Goal: Task Accomplishment & Management: Use online tool/utility

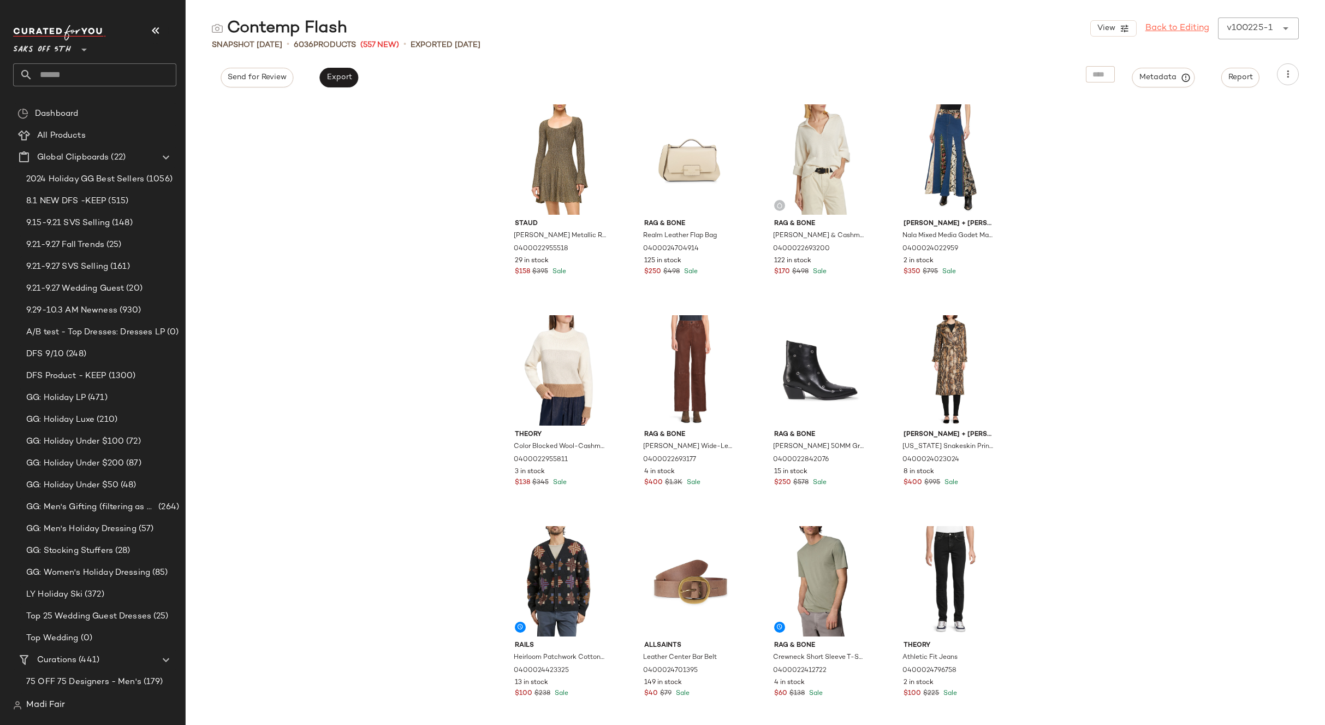
click at [1188, 27] on link "Back to Editing" at bounding box center [1178, 28] width 64 height 13
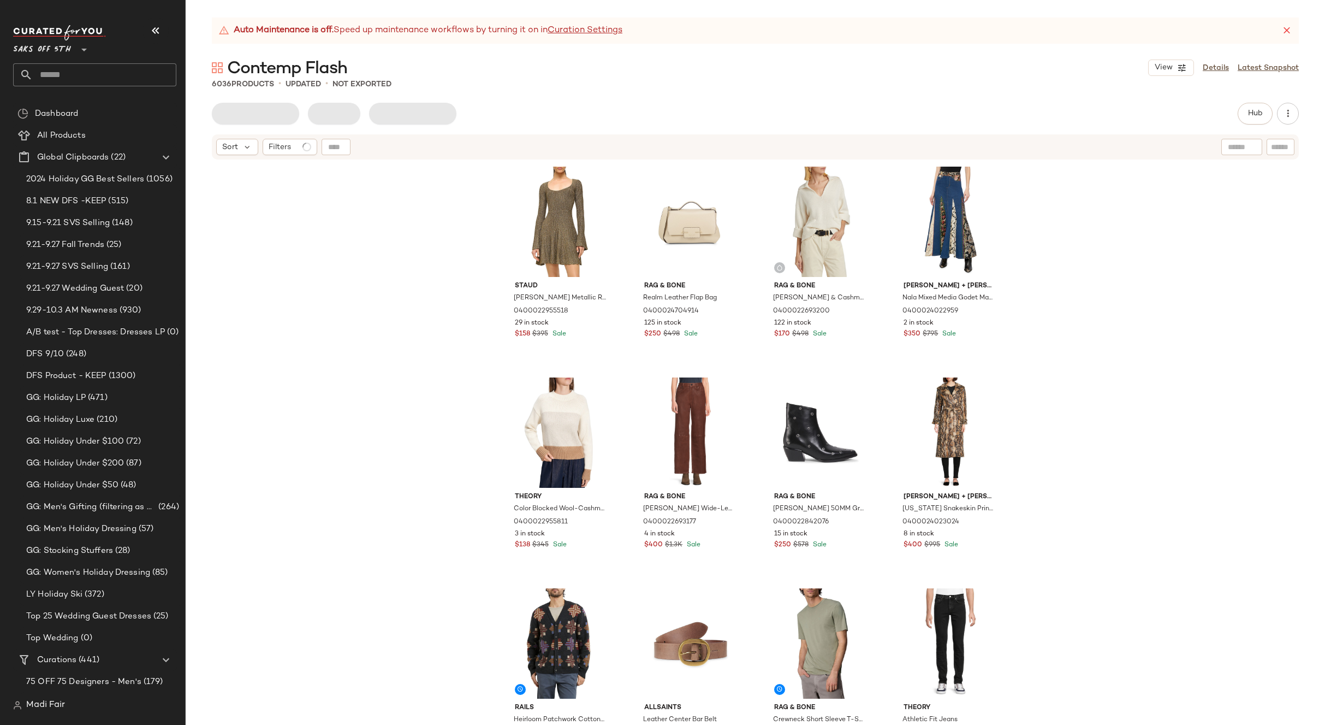
click at [1092, 302] on div "[PERSON_NAME] Metallic Rib-Knit Minidress 0400022955518 29 in stock $158 $395 S…" at bounding box center [756, 456] width 1140 height 591
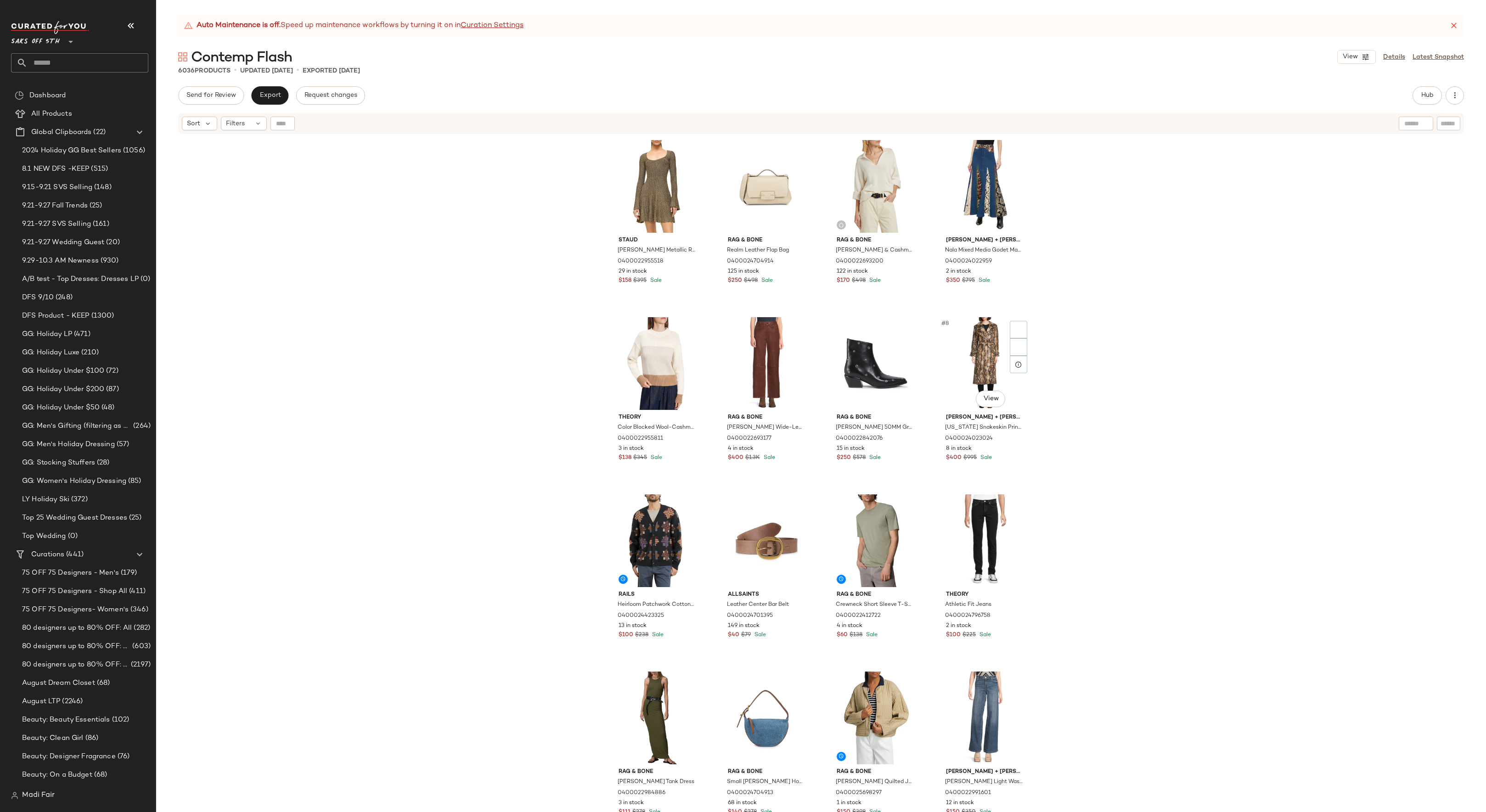
click at [1066, 363] on div "[PERSON_NAME] Metallic Rib-Knit Minidress 0400022955518 29 in stock $158 $395 S…" at bounding box center [821, 485] width 1330 height 700
click at [1114, 54] on link "Details" at bounding box center [1394, 56] width 22 height 9
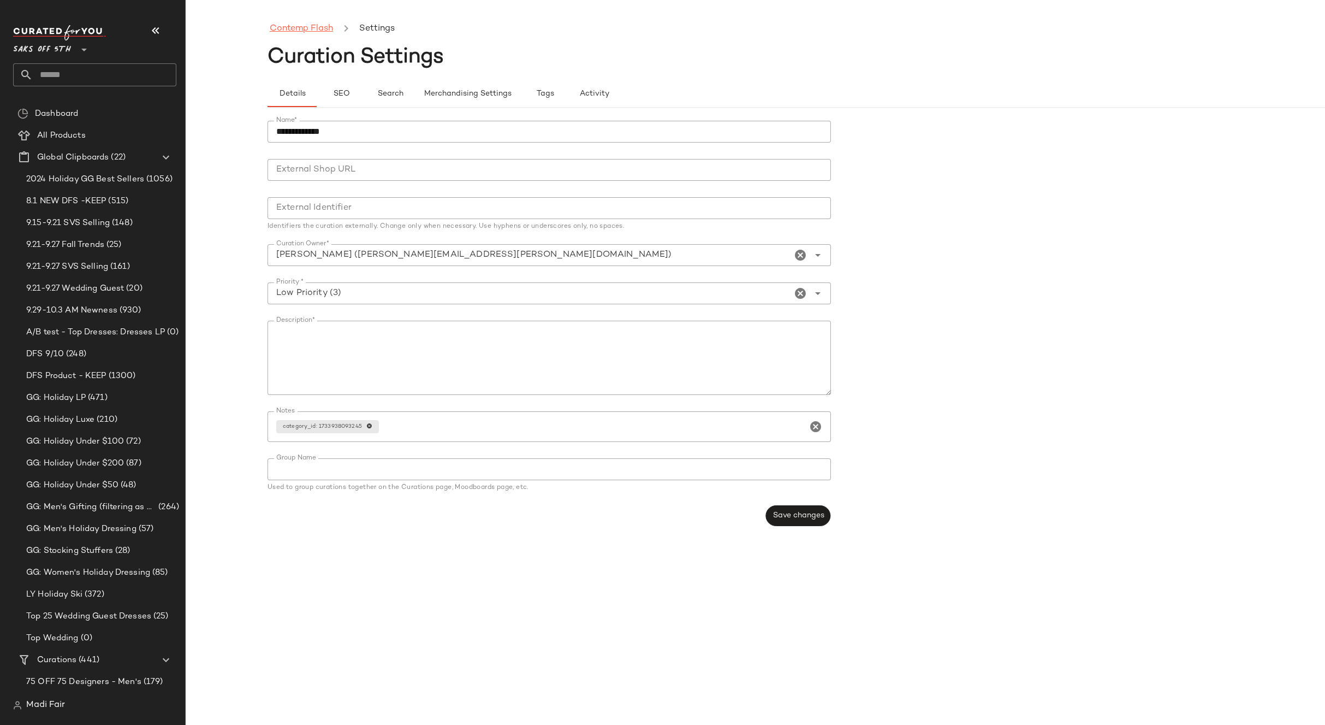
click at [285, 30] on link "Contemp Flash" at bounding box center [301, 29] width 63 height 14
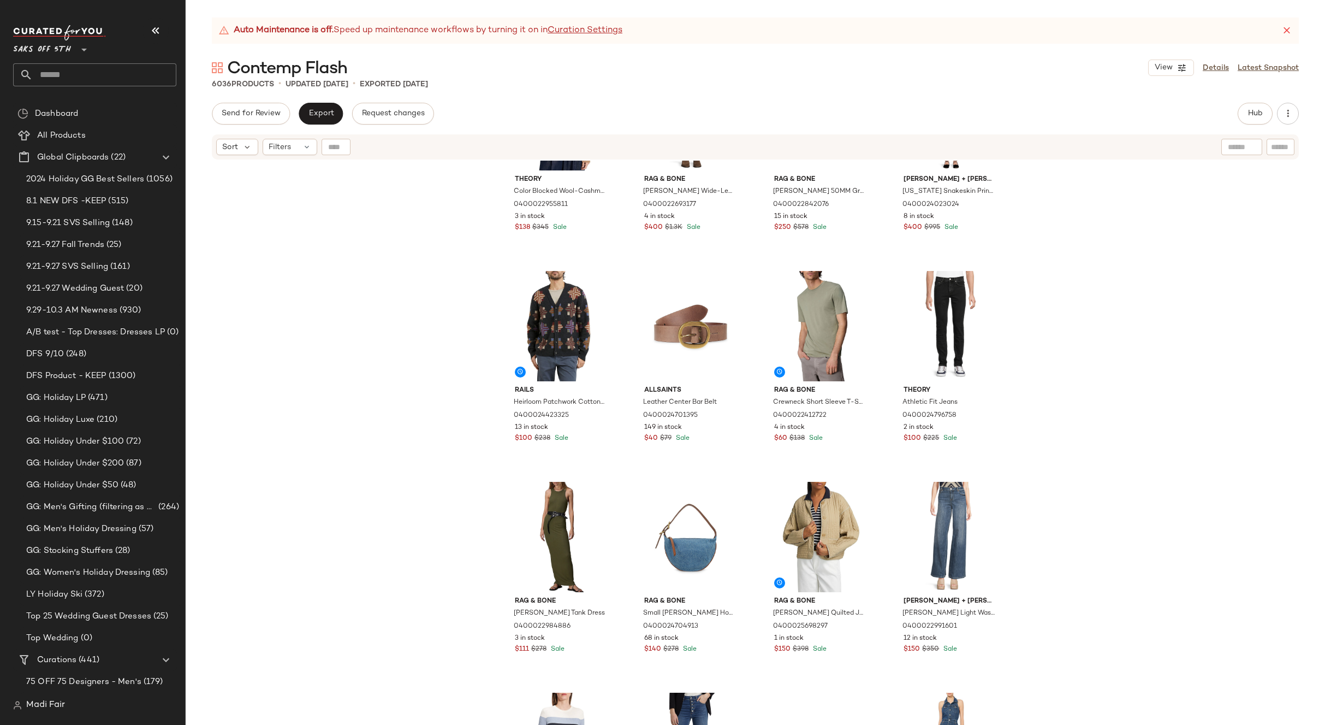
scroll to position [282, 0]
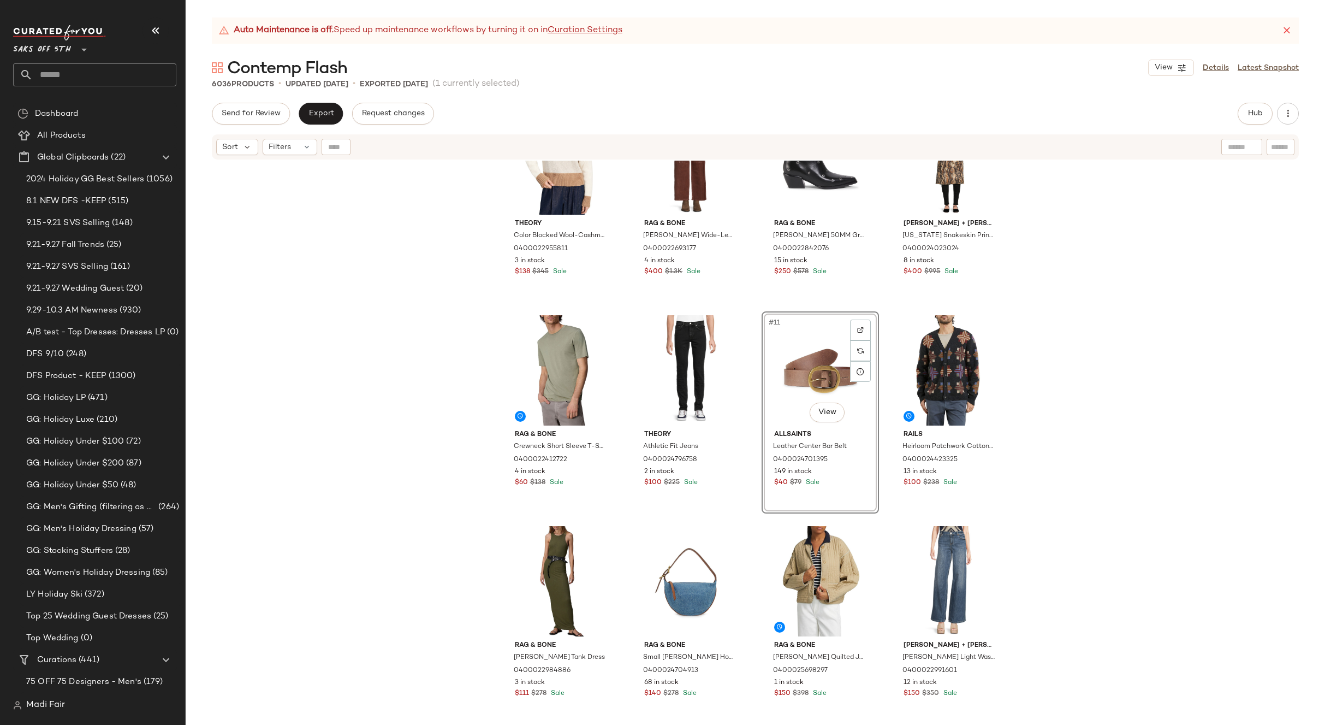
click at [1142, 376] on div "Theory Color Blocked Wool-Cashmere Crop Sweater 0400022955811 3 in stock $138 $…" at bounding box center [756, 456] width 1140 height 591
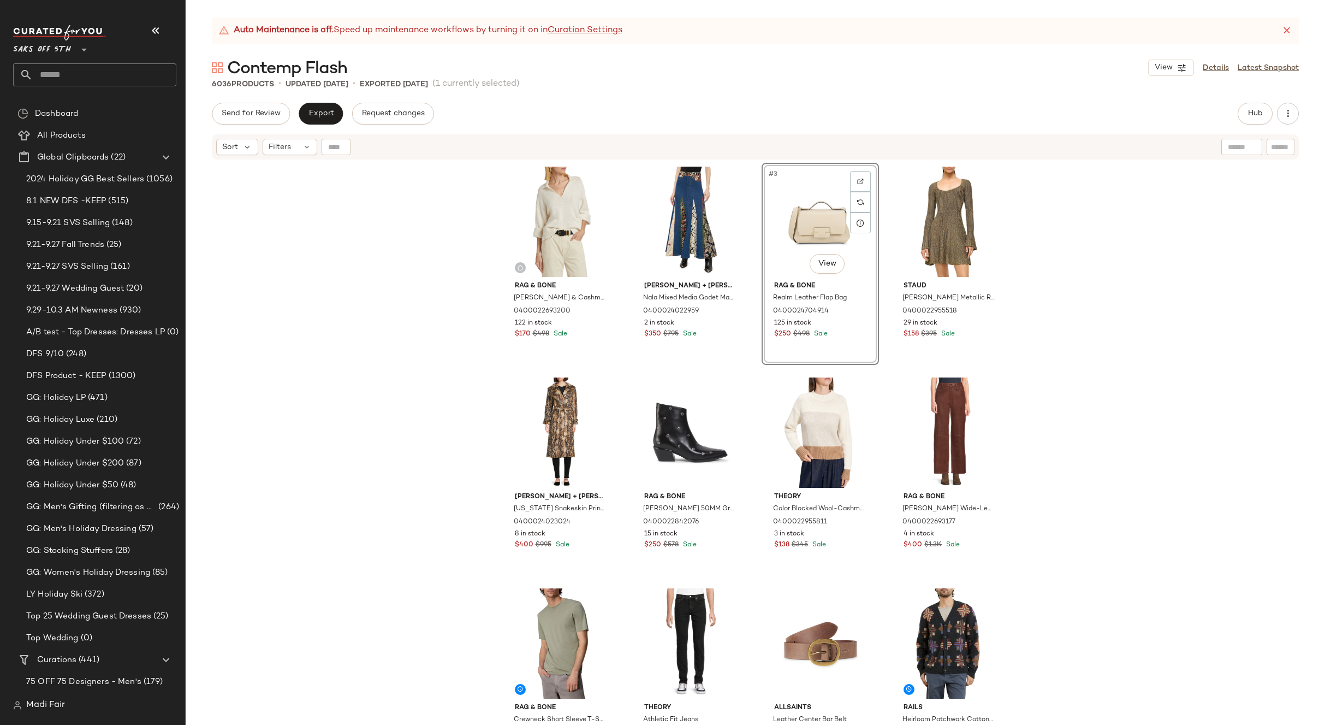
click at [1172, 337] on div "rag & [PERSON_NAME] & Cashmere Polo Sweater 0400022693200 122 in stock $170 $49…" at bounding box center [756, 456] width 1140 height 591
click at [372, 188] on div "rag & bone Danica Wool & Cashmere Polo Sweater 0400022693200 122 in stock $170 …" at bounding box center [756, 456] width 1140 height 591
click at [366, 195] on div "rag & bone Danica Wool & Cashmere Polo Sweater 0400022693200 122 in stock $170 …" at bounding box center [756, 456] width 1140 height 591
click at [64, 68] on input "text" at bounding box center [105, 74] width 144 height 23
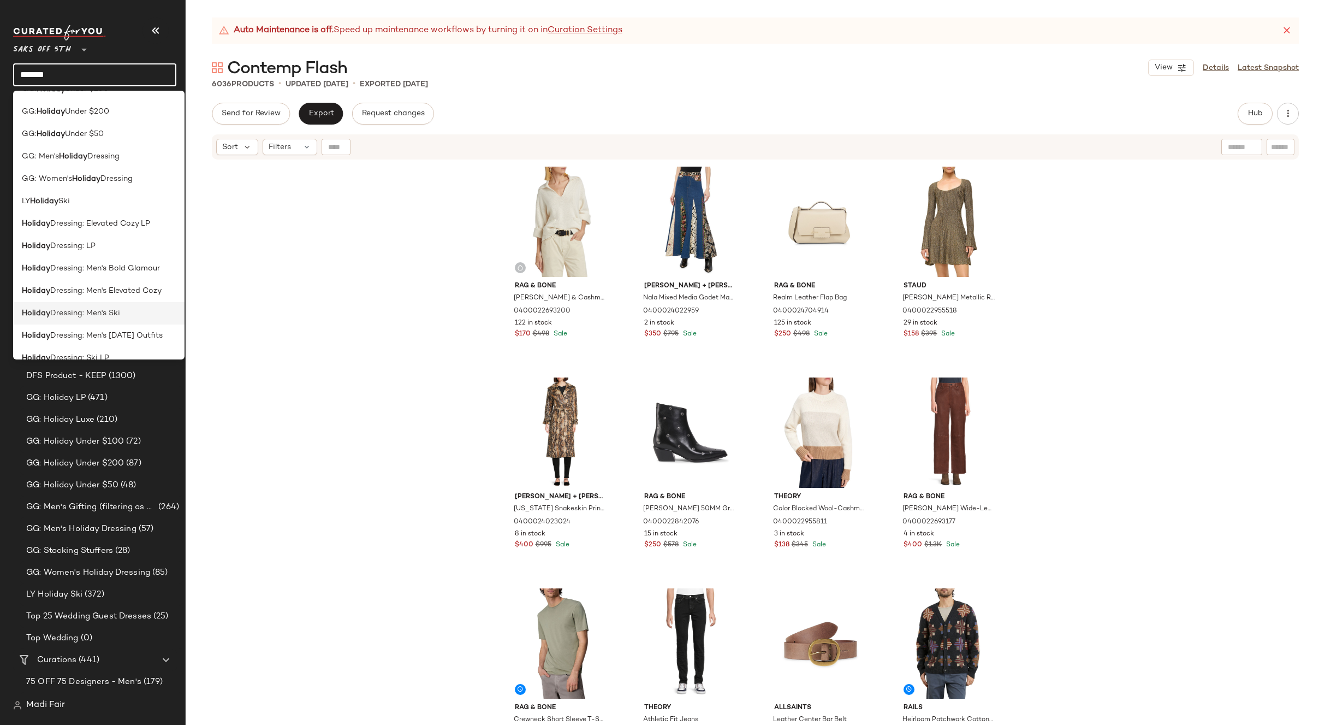
scroll to position [109, 0]
type input "*******"
click at [263, 445] on div "rag & bone Danica Wool & Cashmere Polo Sweater 0400022693200 122 in stock $170 …" at bounding box center [756, 456] width 1140 height 591
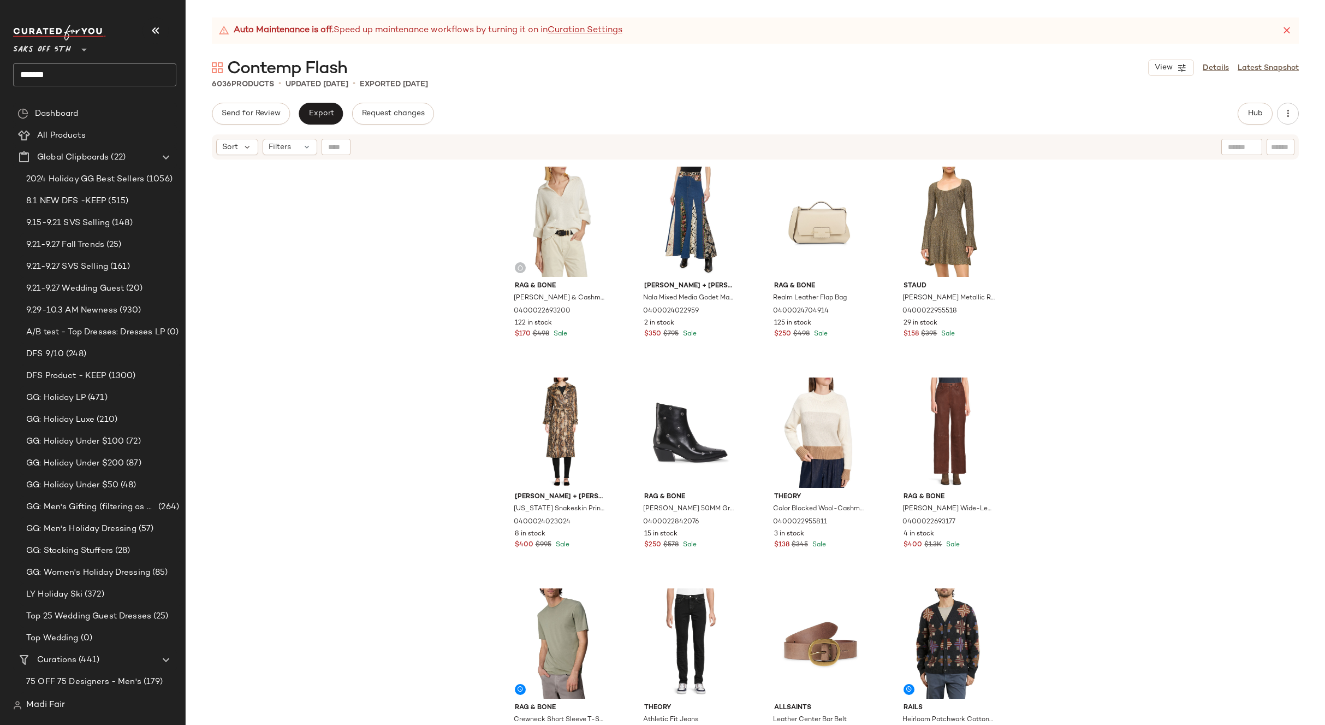
click at [293, 189] on div "rag & bone Danica Wool & Cashmere Polo Sweater 0400022693200 122 in stock $170 …" at bounding box center [756, 456] width 1140 height 591
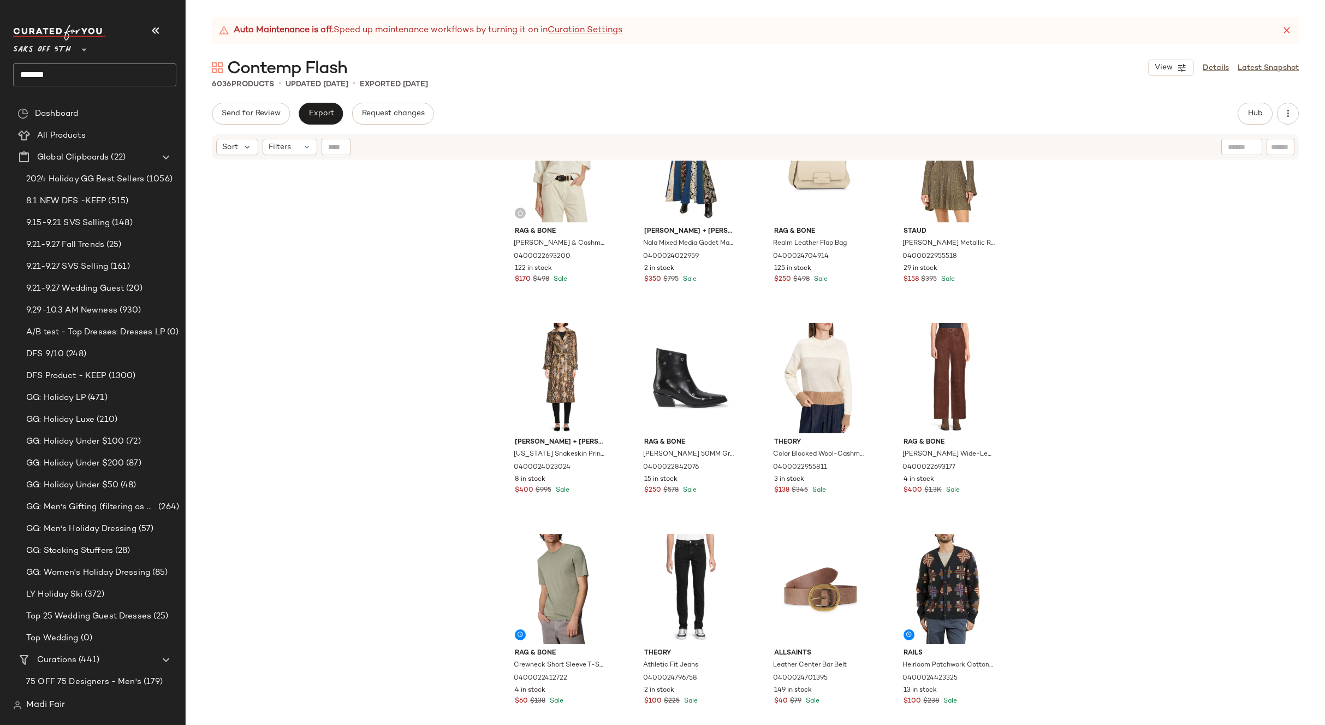
scroll to position [0, 0]
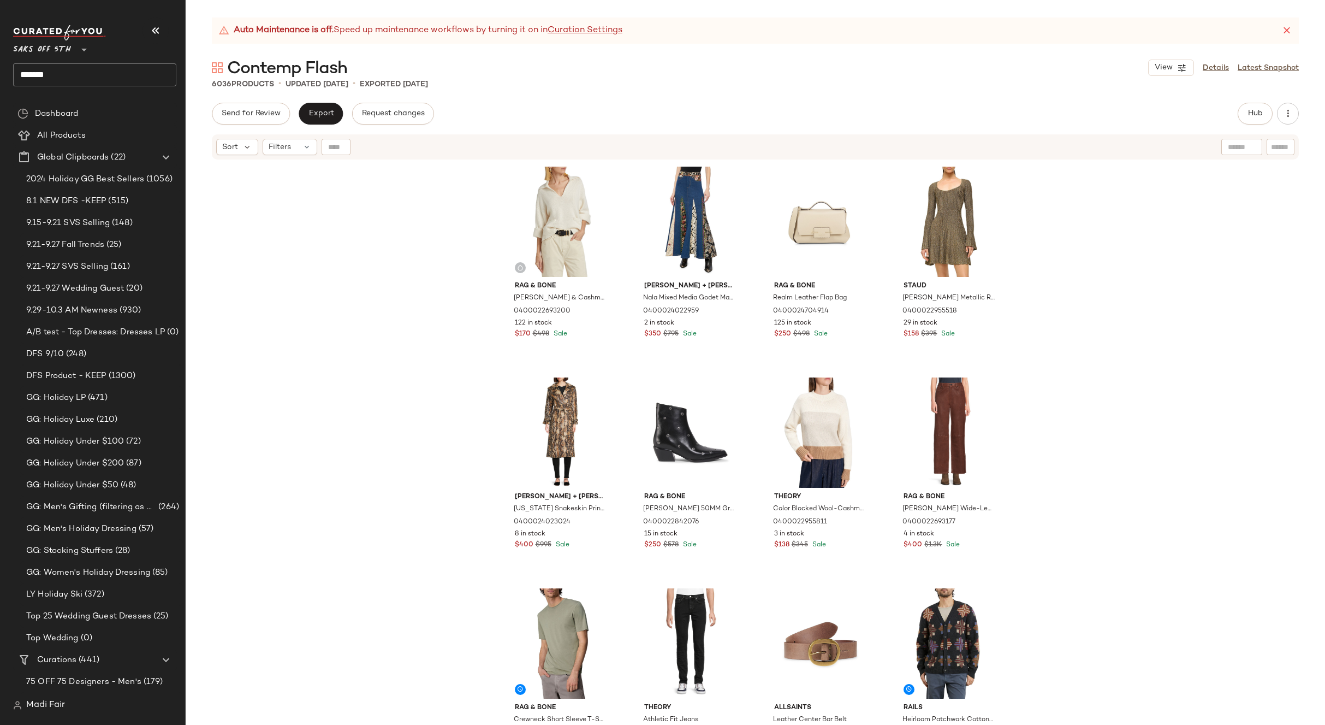
drag, startPoint x: 410, startPoint y: 189, endPoint x: 322, endPoint y: 183, distance: 88.2
click at [409, 190] on div "rag & bone Danica Wool & Cashmere Polo Sweater 0400022693200 122 in stock $170 …" at bounding box center [756, 456] width 1140 height 591
click at [84, 74] on input "*******" at bounding box center [94, 74] width 163 height 23
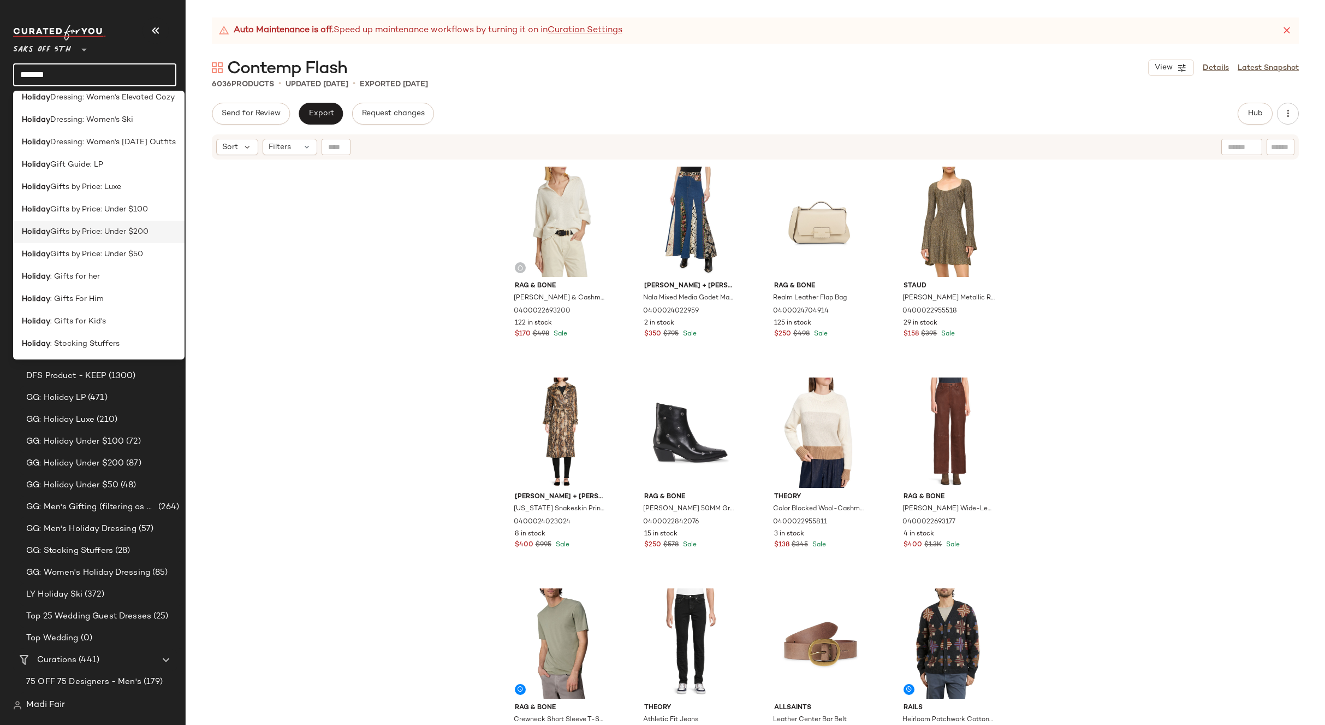
scroll to position [335, 0]
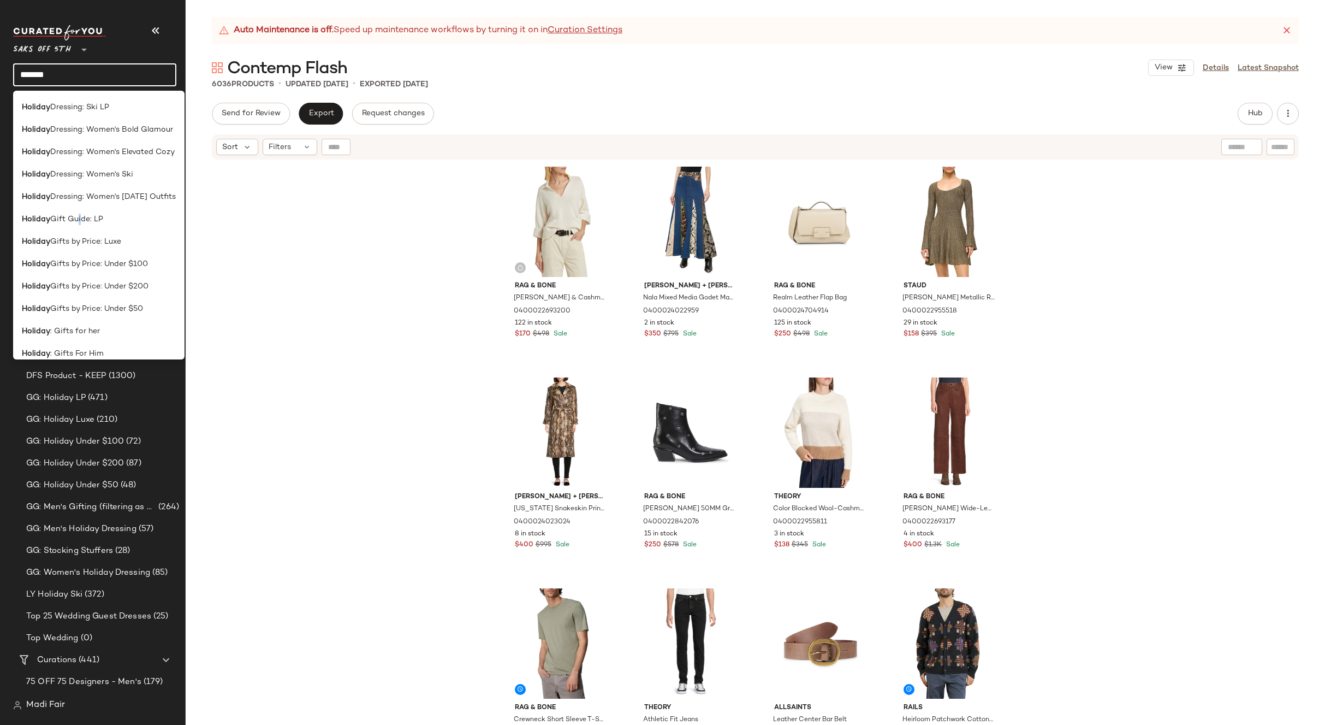
click at [76, 225] on div "Holiday Gift Guide: LP" at bounding box center [98, 219] width 171 height 22
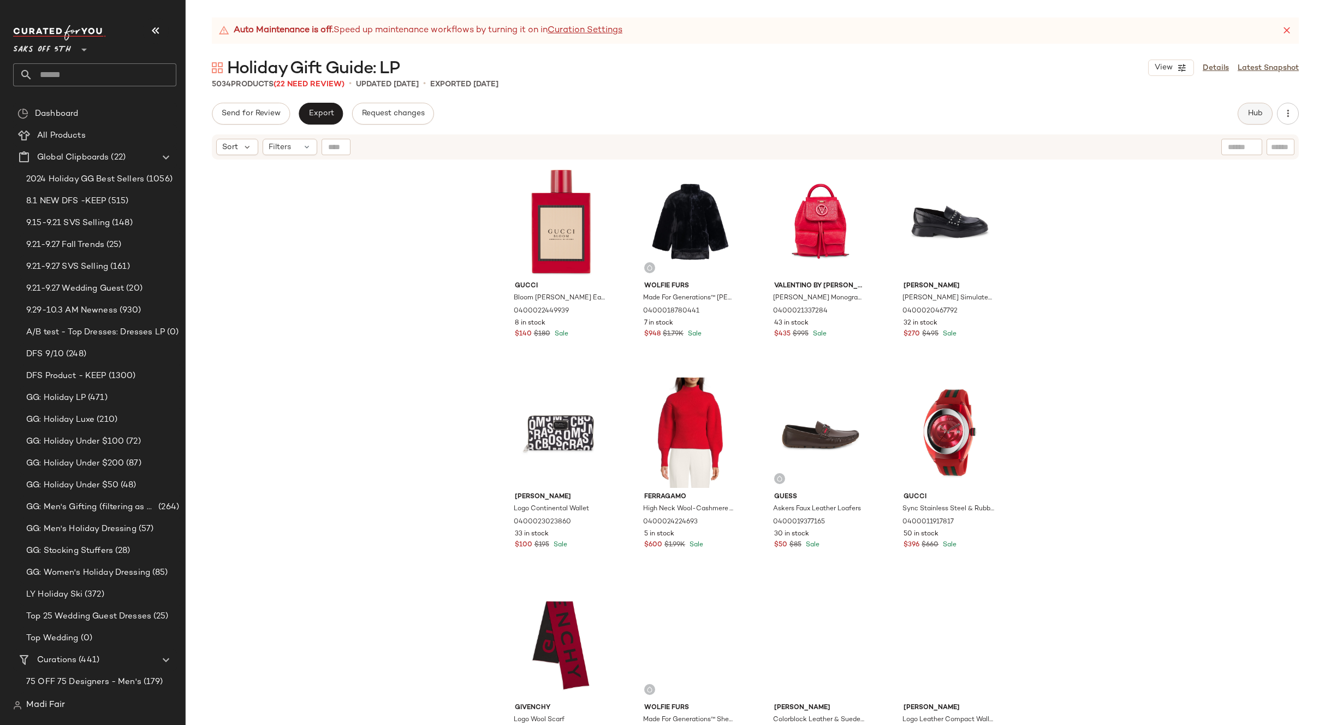
click at [1242, 106] on button "Hub" at bounding box center [1255, 114] width 35 height 22
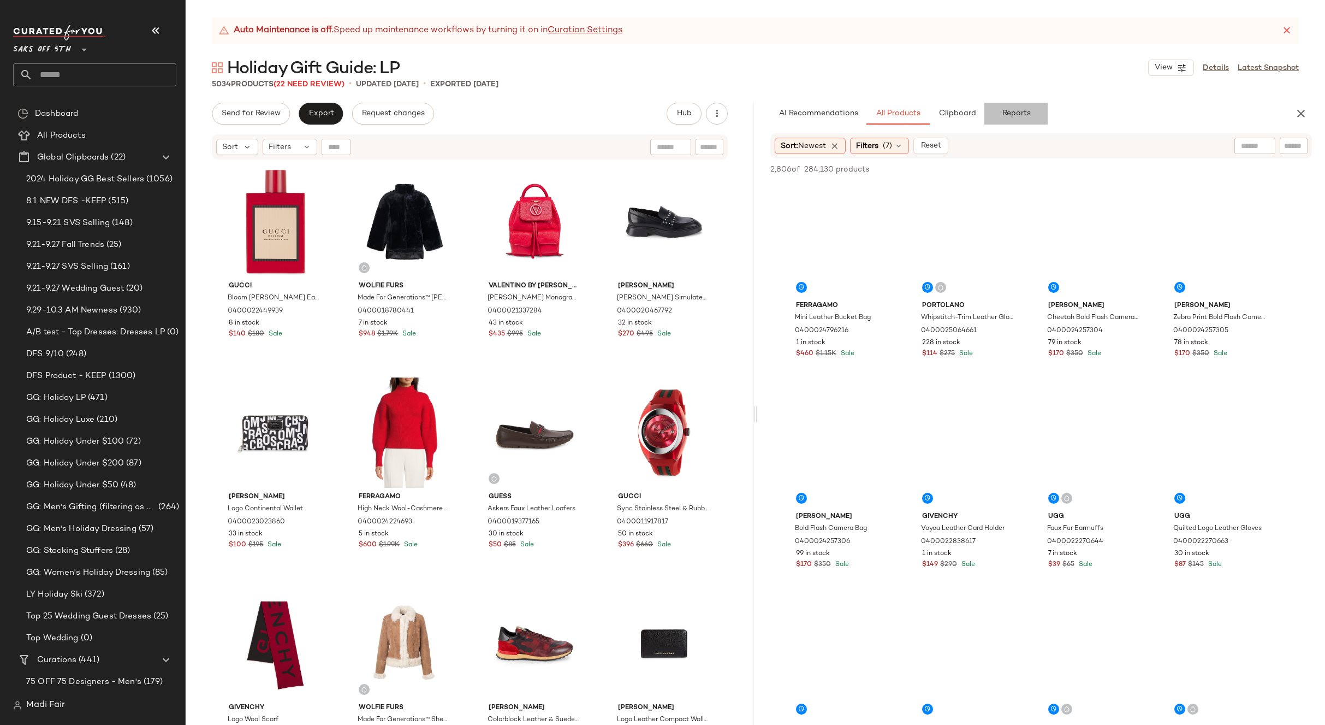
click at [1015, 116] on span "Reports" at bounding box center [1016, 113] width 29 height 9
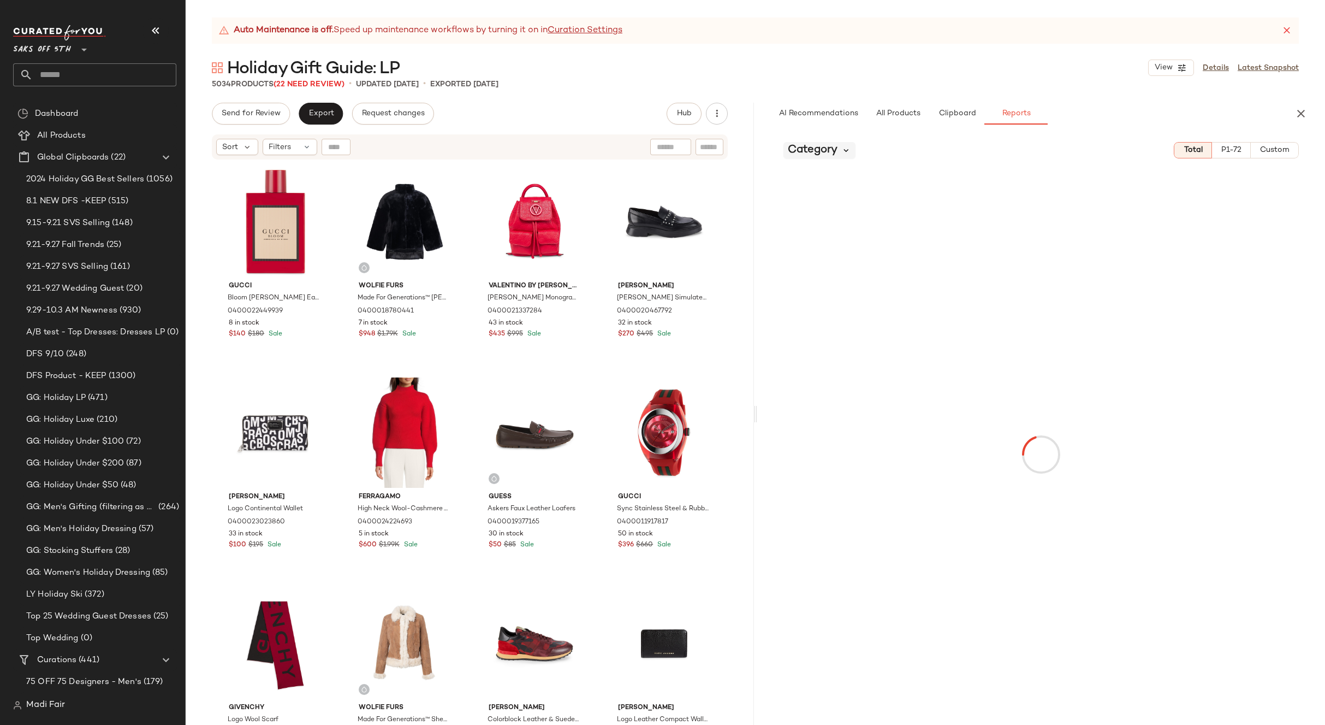
click at [844, 150] on icon at bounding box center [847, 150] width 10 height 10
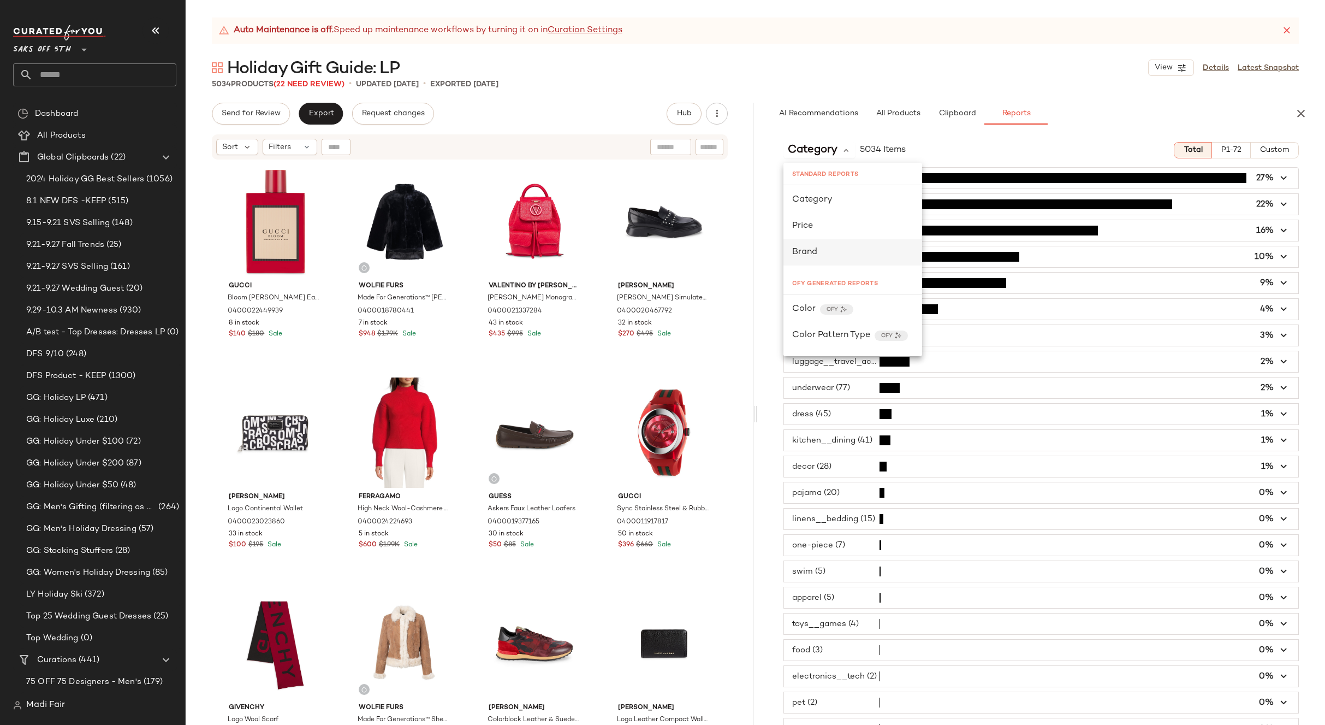
click at [831, 242] on div "Brand" at bounding box center [853, 252] width 139 height 26
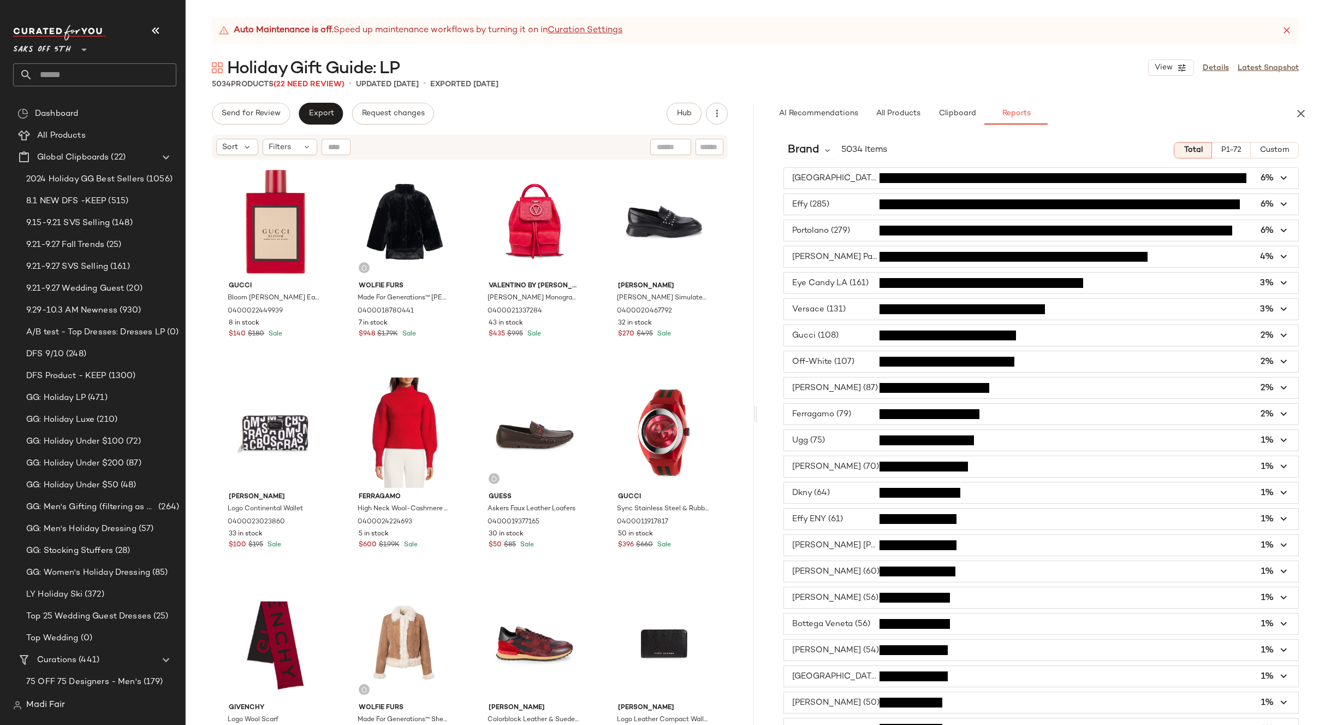
click at [51, 52] on span "Saks OFF 5TH" at bounding box center [42, 47] width 58 height 20
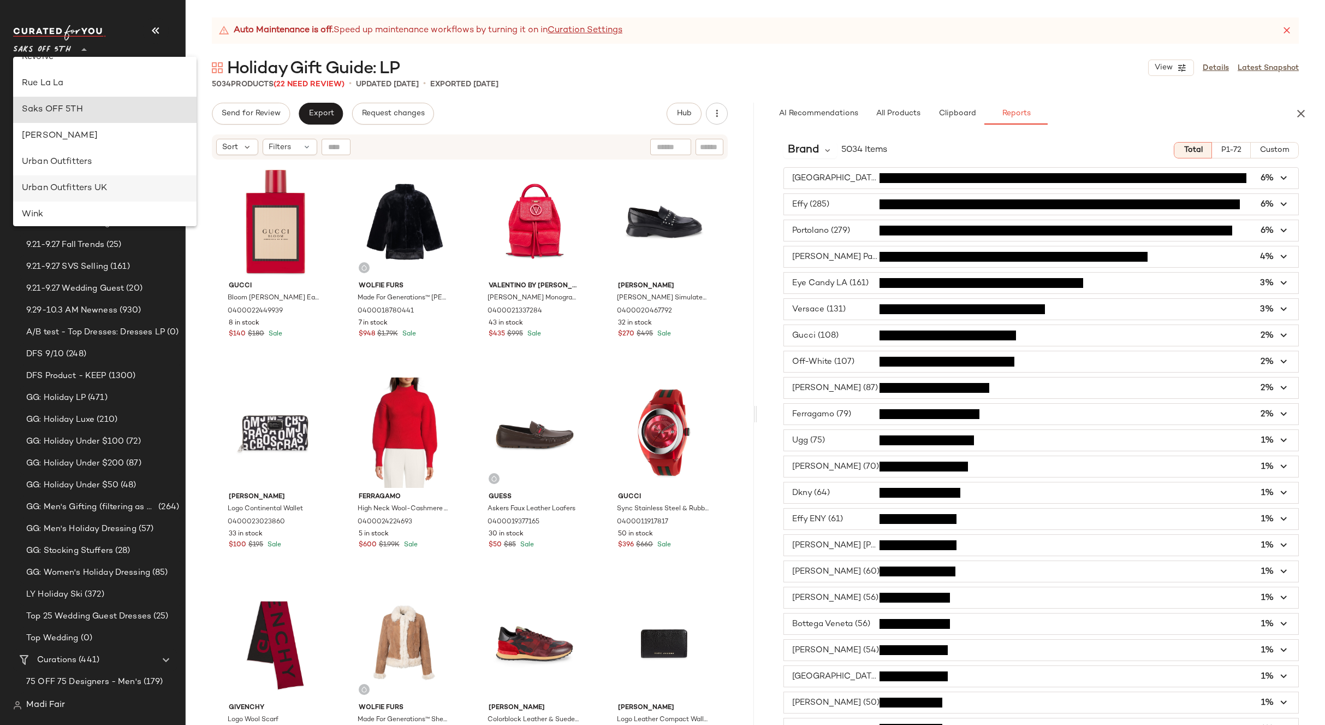
scroll to position [494, 0]
click at [72, 109] on div "Rent the Runway" at bounding box center [105, 104] width 166 height 13
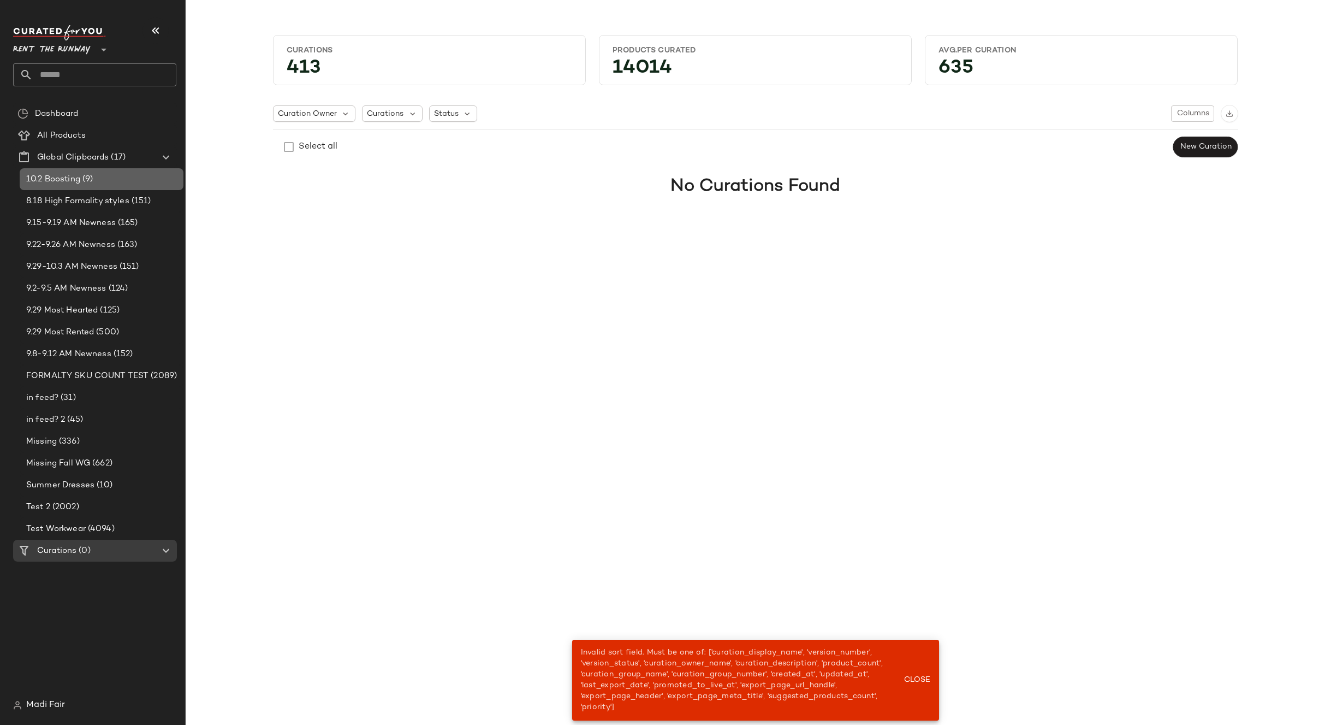
click at [90, 174] on span "(9)" at bounding box center [86, 179] width 13 height 13
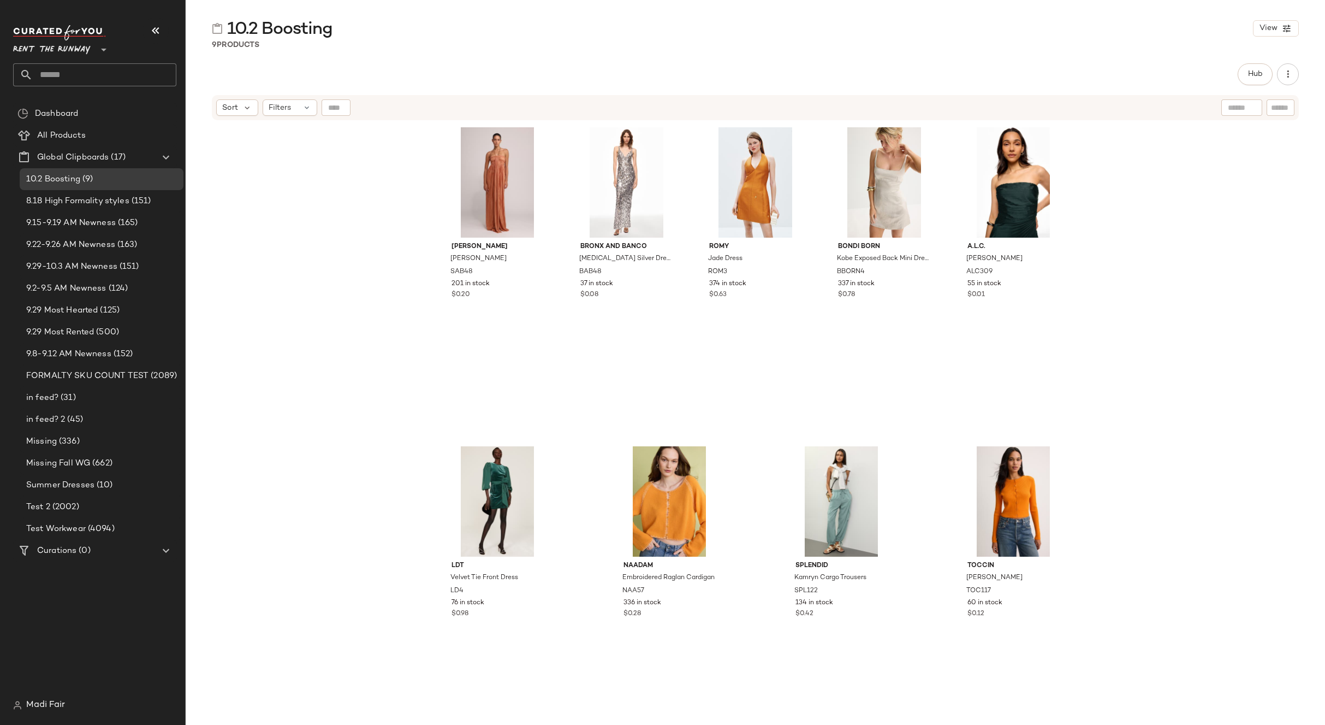
click at [364, 169] on div "[PERSON_NAME] [PERSON_NAME] SAB48 201 in stock $0.20 Bronx and Banco [MEDICAL_D…" at bounding box center [756, 436] width 1140 height 631
click at [269, 162] on div "[PERSON_NAME] [PERSON_NAME] SAB48 201 in stock $0.20 Bronx and Banco [MEDICAL_D…" at bounding box center [756, 436] width 1140 height 631
click at [341, 195] on div "[PERSON_NAME] [PERSON_NAME] SAB48 201 in stock $0.20 Bronx and Banco [MEDICAL_D…" at bounding box center [756, 436] width 1140 height 631
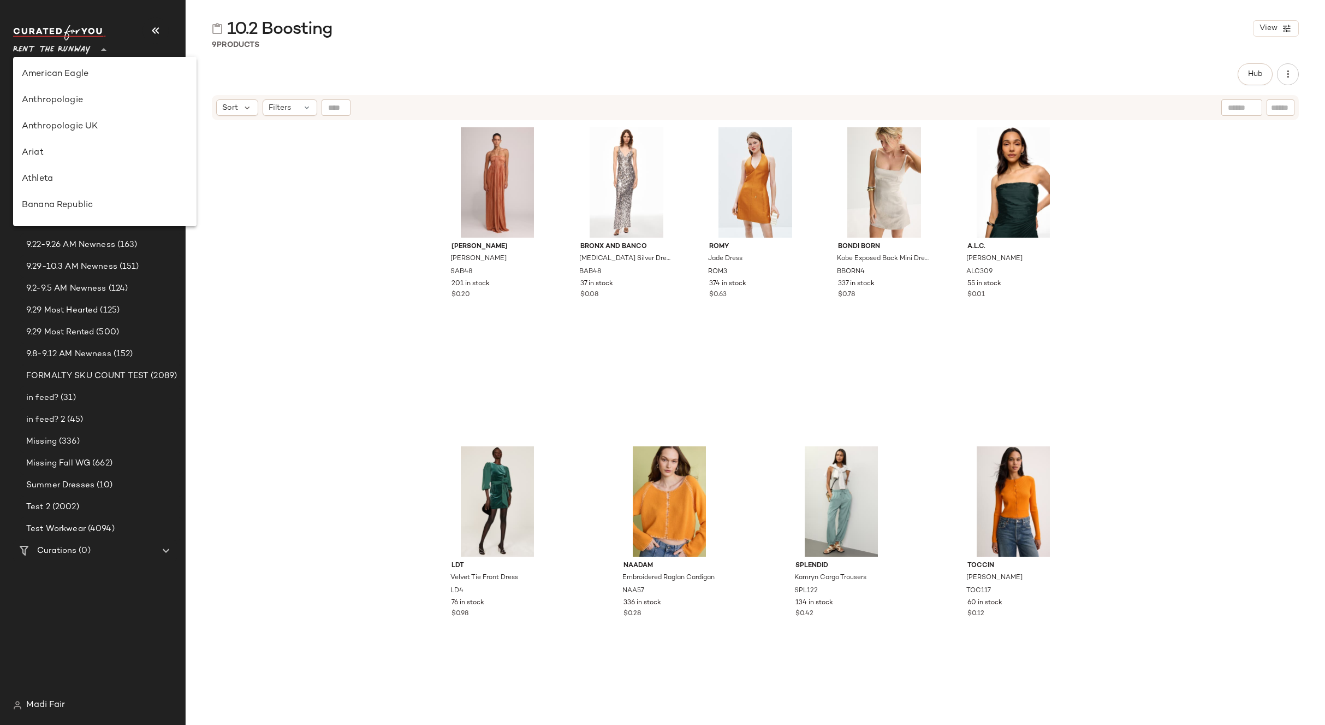
click at [69, 49] on span "Rent the Runway" at bounding box center [52, 47] width 78 height 20
click at [76, 148] on div "Saks OFF 5TH" at bounding box center [105, 152] width 166 height 13
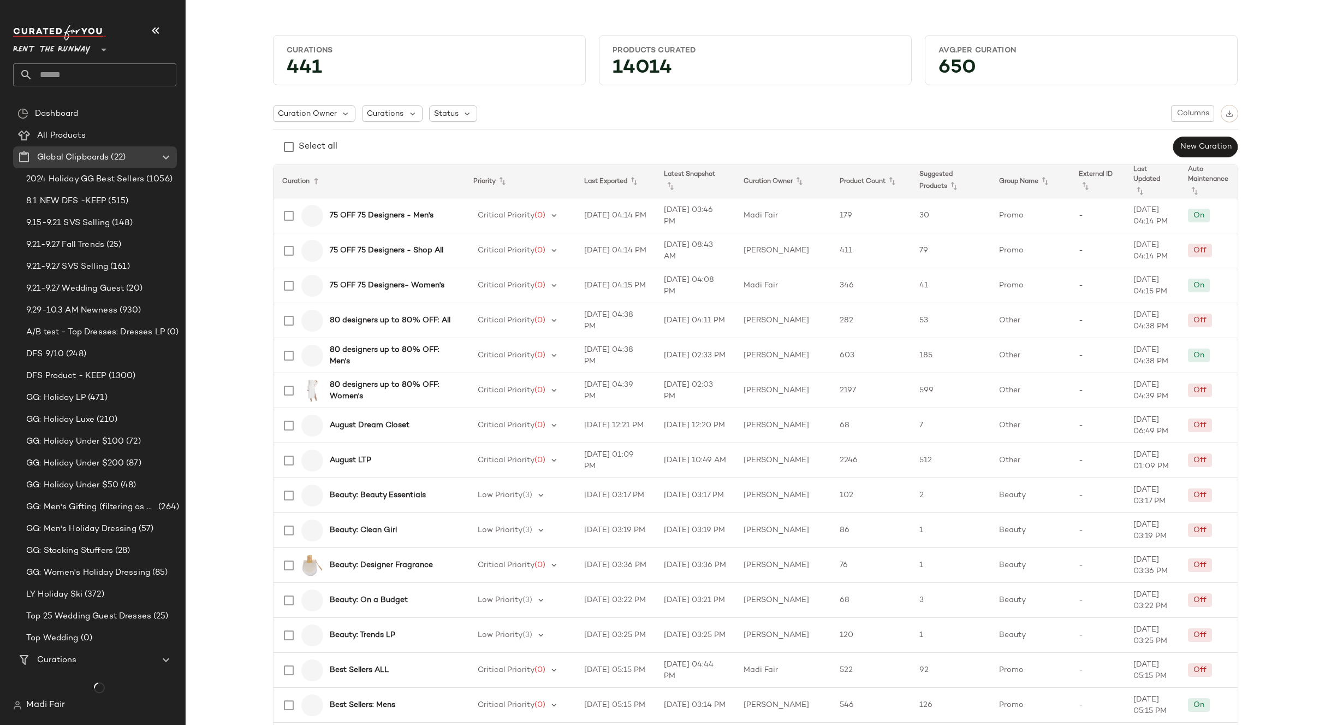
type input "**"
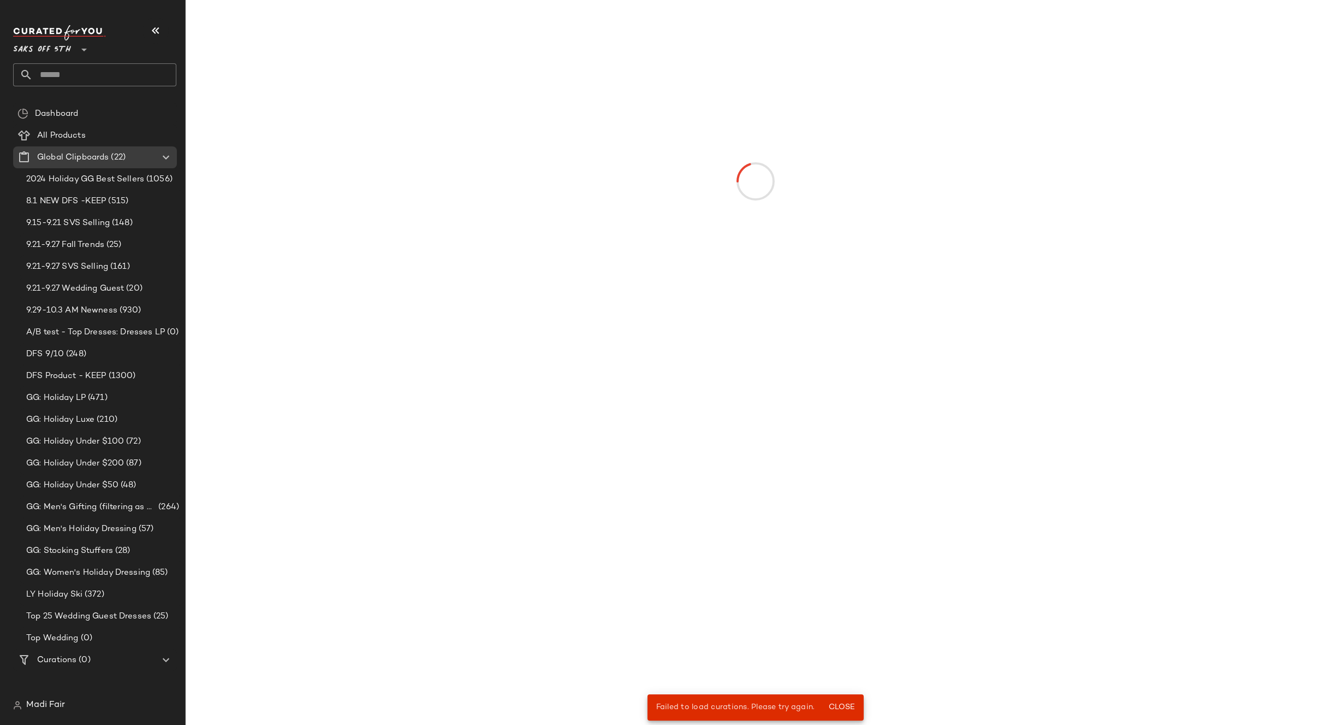
click at [75, 80] on input "text" at bounding box center [105, 74] width 144 height 23
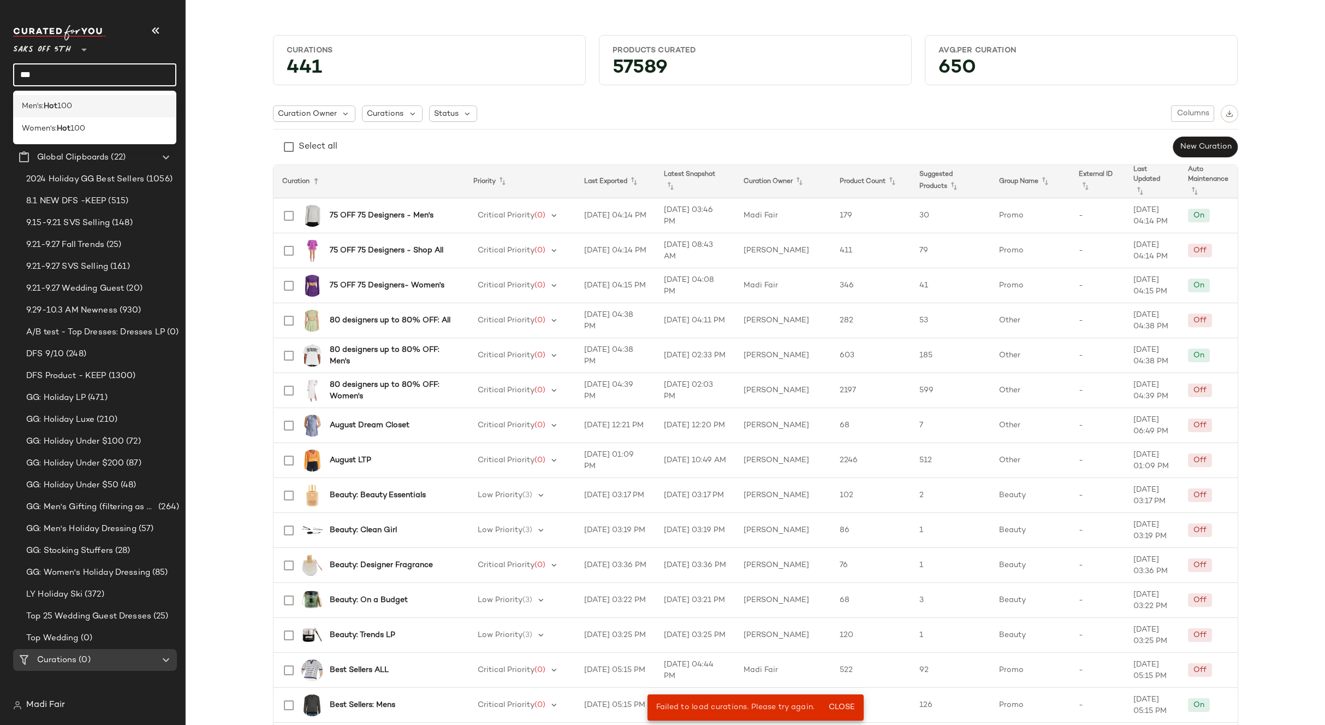
type input "***"
click at [55, 98] on div "Men's: Hot 100" at bounding box center [94, 106] width 163 height 22
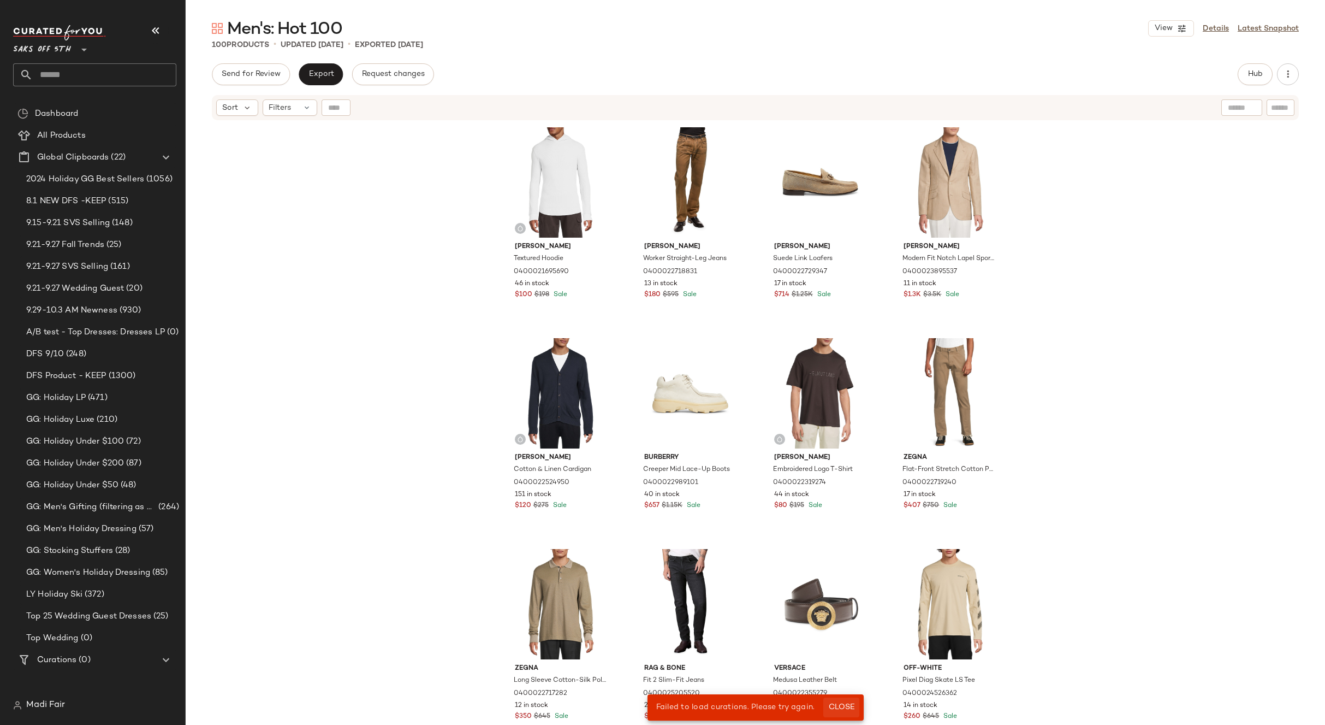
click at [840, 706] on span "Close" at bounding box center [841, 707] width 27 height 9
click at [290, 103] on span "Filters" at bounding box center [280, 107] width 22 height 11
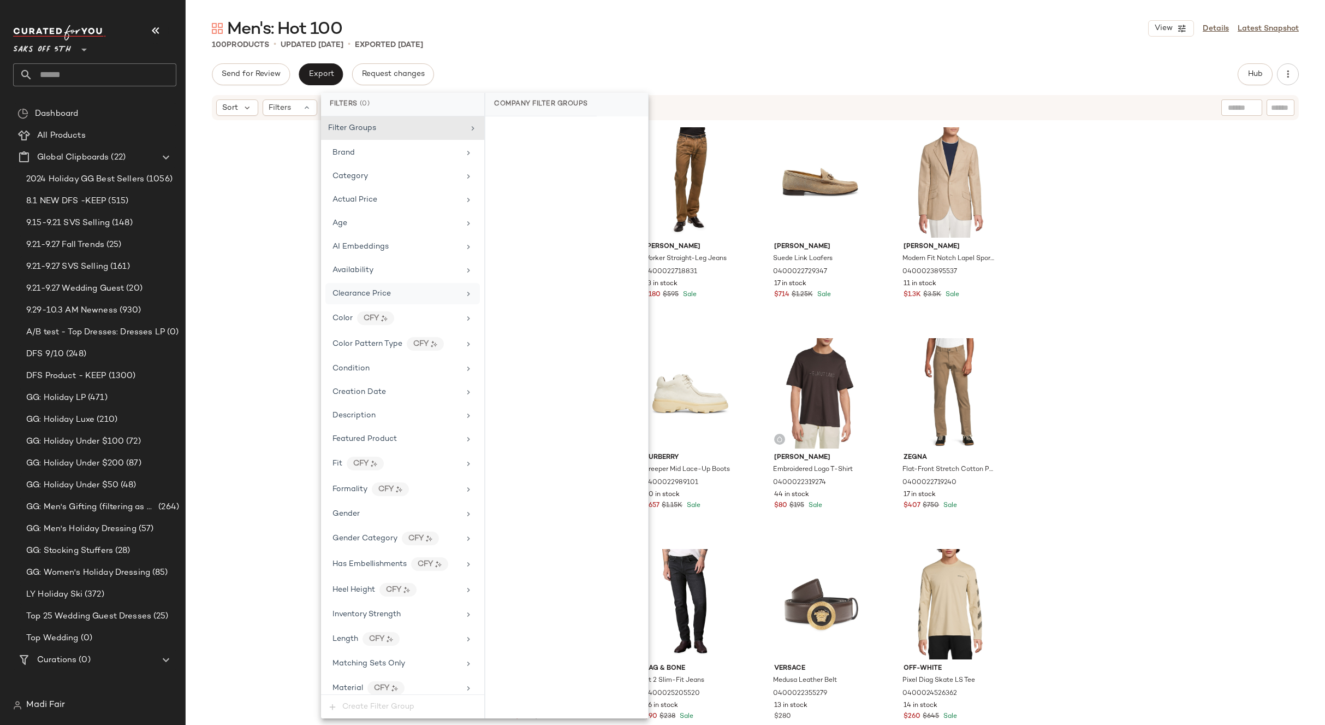
click at [380, 291] on span "Clearance Price" at bounding box center [362, 293] width 58 height 8
click at [566, 130] on div "On clearance" at bounding box center [567, 131] width 154 height 20
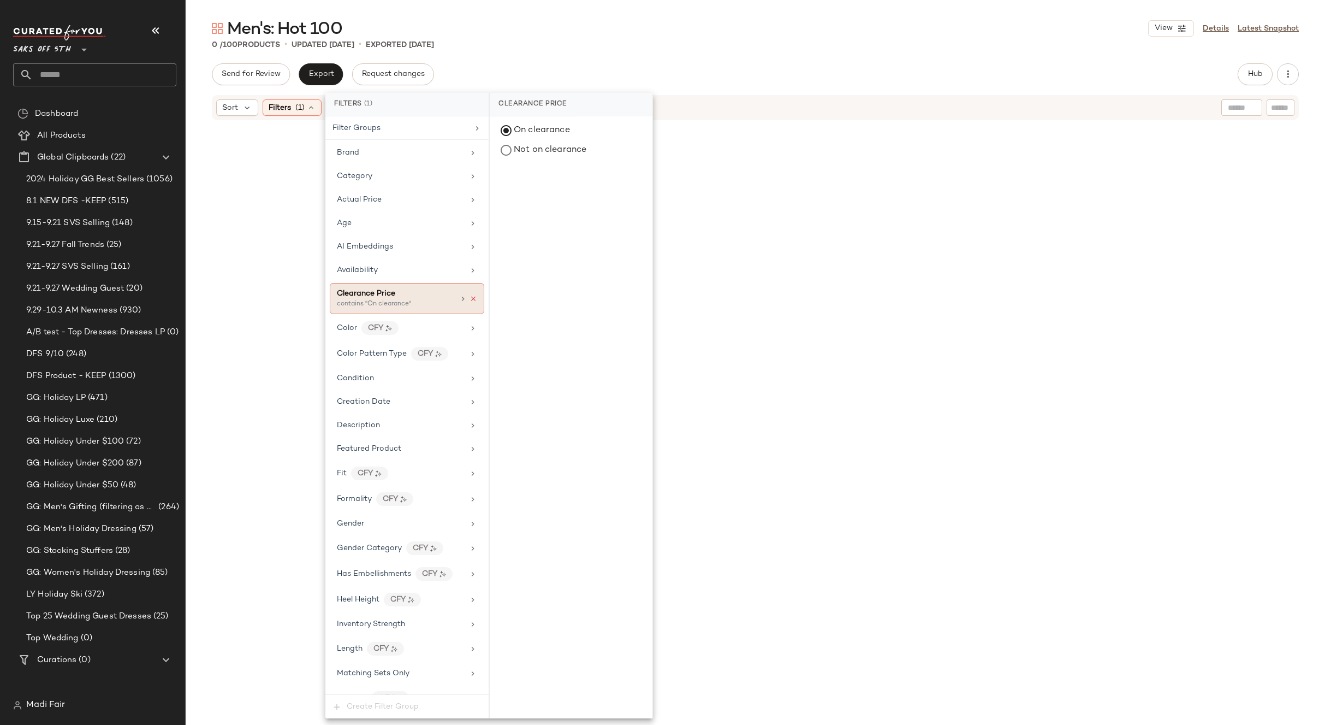
click at [470, 297] on icon at bounding box center [474, 299] width 8 height 8
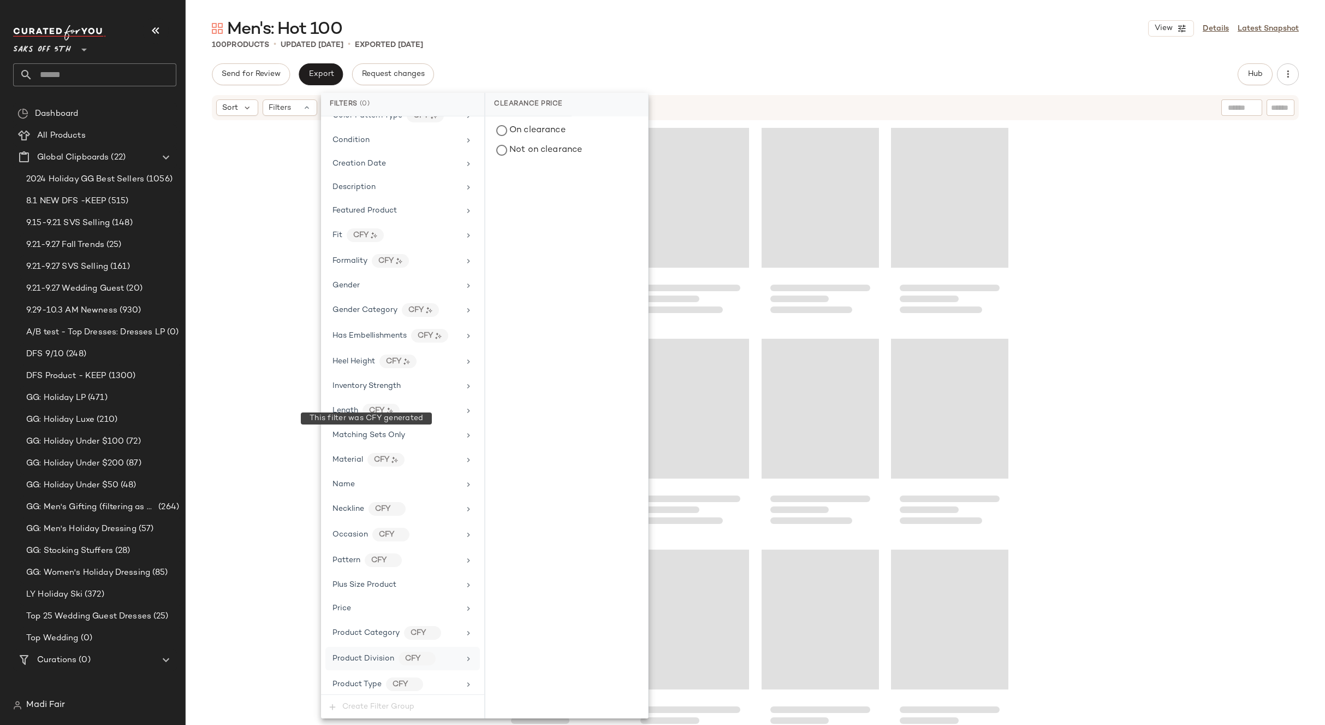
scroll to position [405, 0]
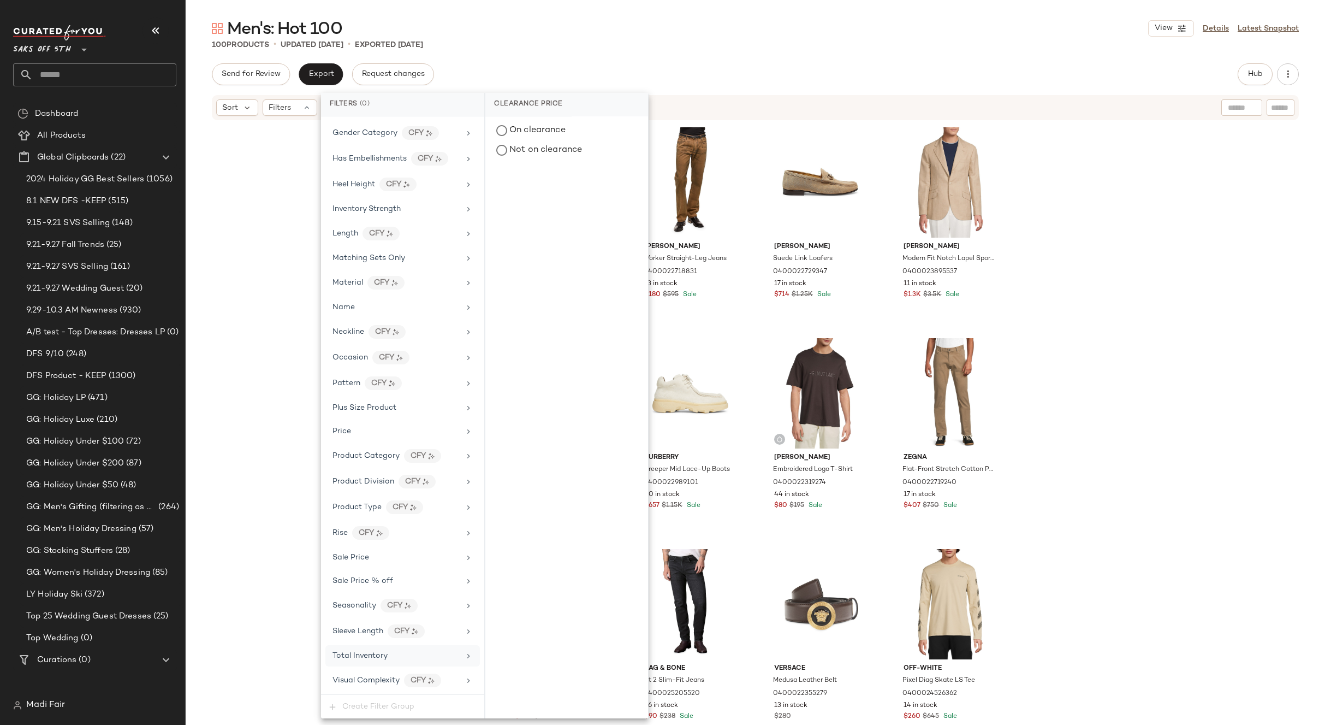
drag, startPoint x: 369, startPoint y: 655, endPoint x: 499, endPoint y: 283, distance: 393.4
click at [369, 654] on span "Total Inventory" at bounding box center [360, 655] width 55 height 8
click at [543, 136] on button "For 0" at bounding box center [566, 132] width 145 height 15
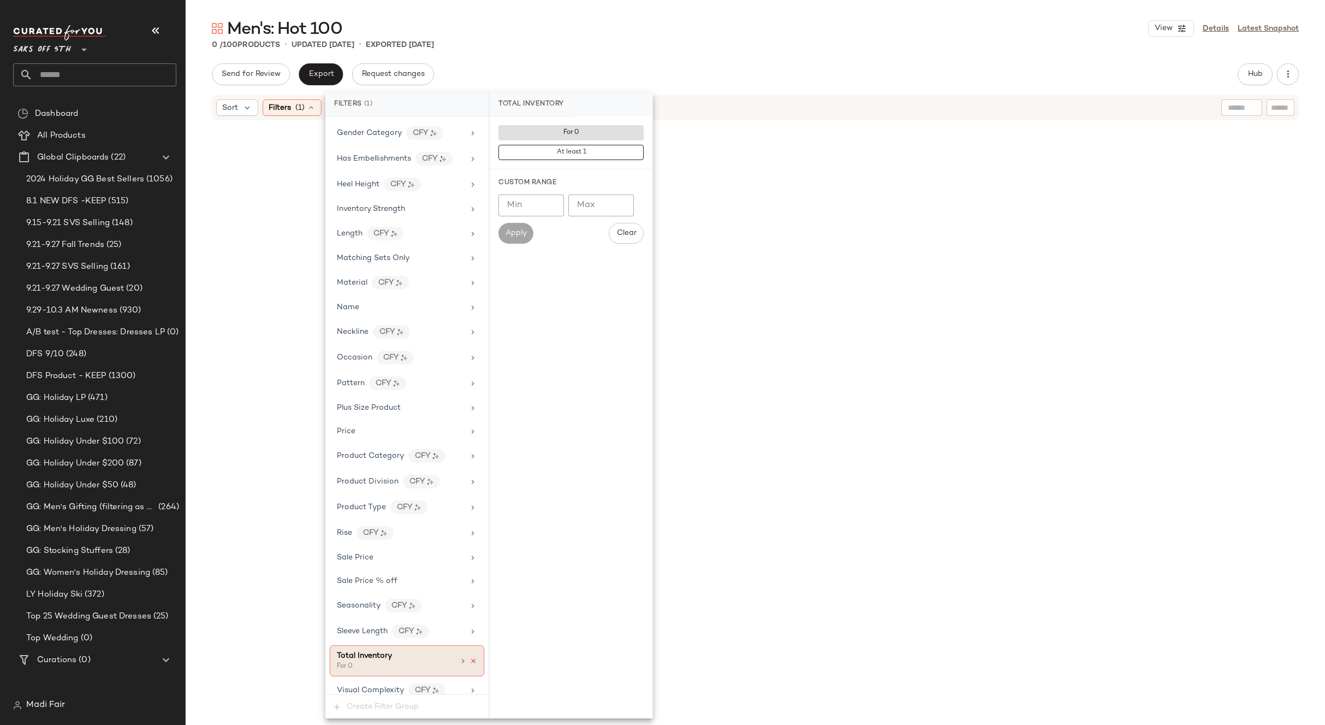
click at [470, 658] on icon at bounding box center [474, 661] width 8 height 8
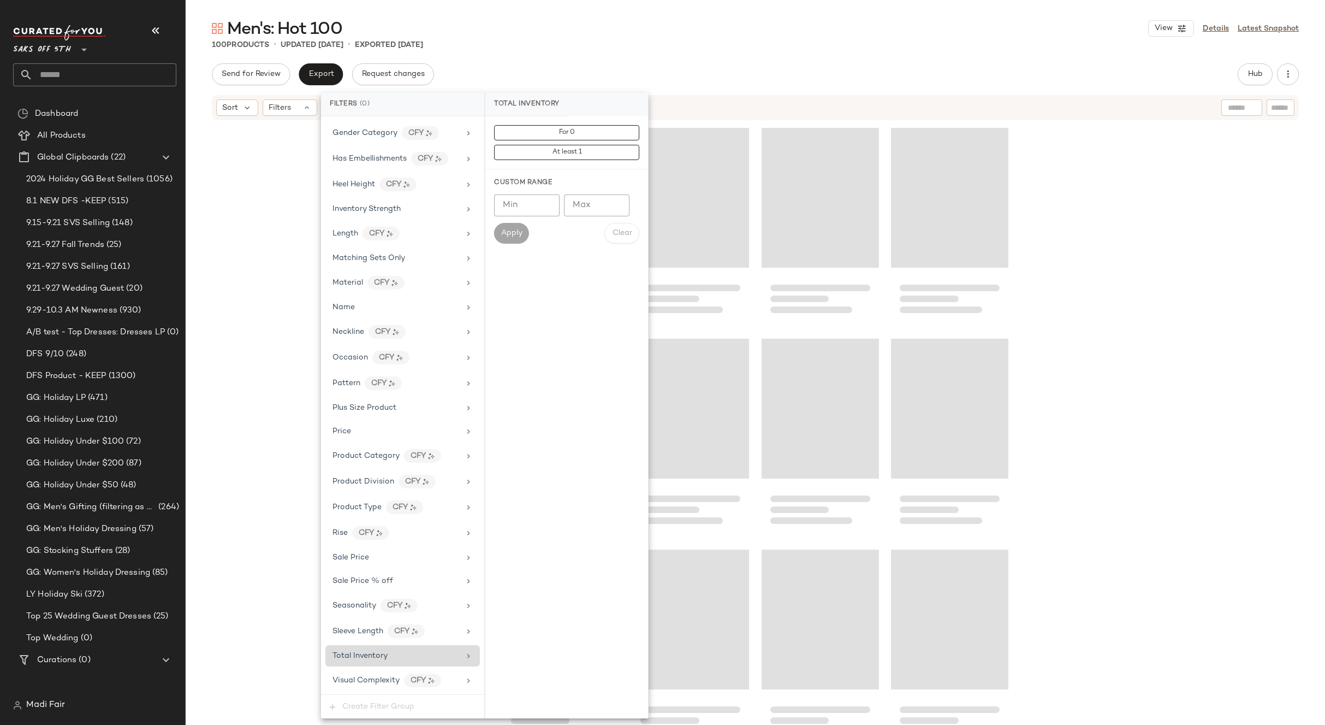
click at [680, 49] on div "100 Products • updated [DATE] • Exported [DATE]" at bounding box center [756, 44] width 1140 height 11
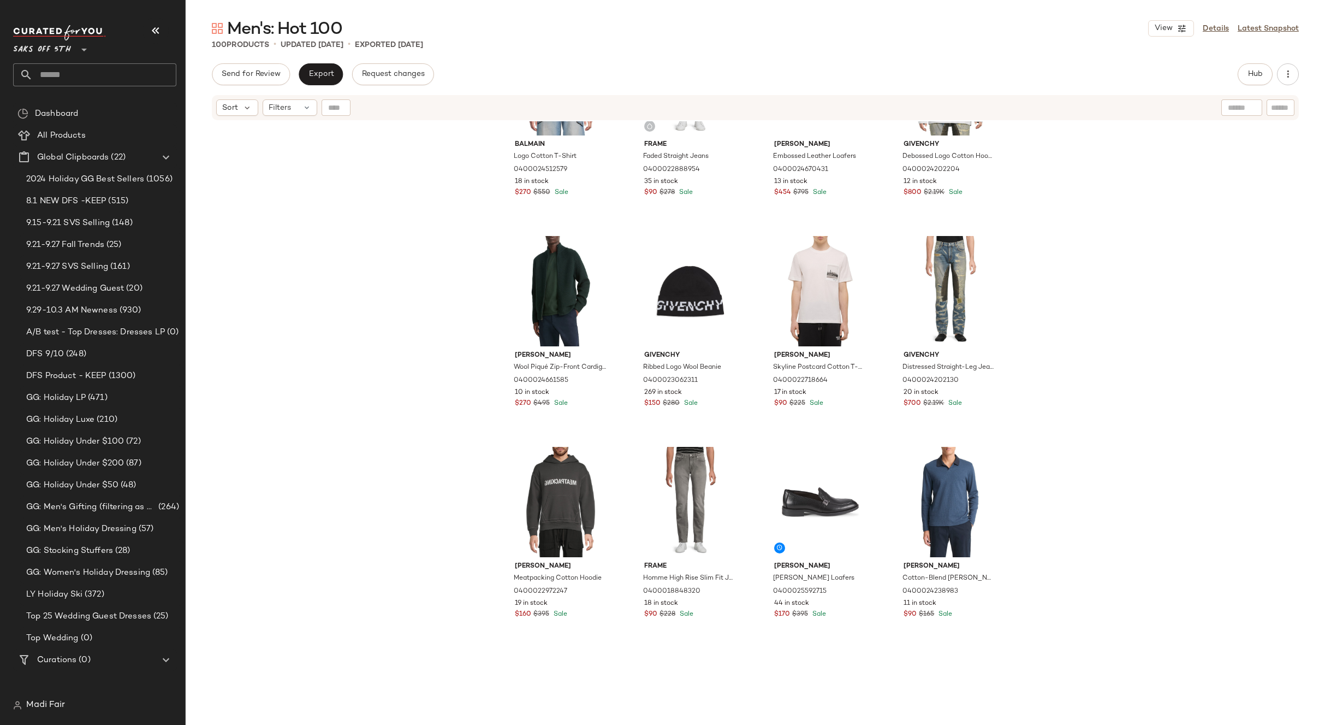
scroll to position [992, 0]
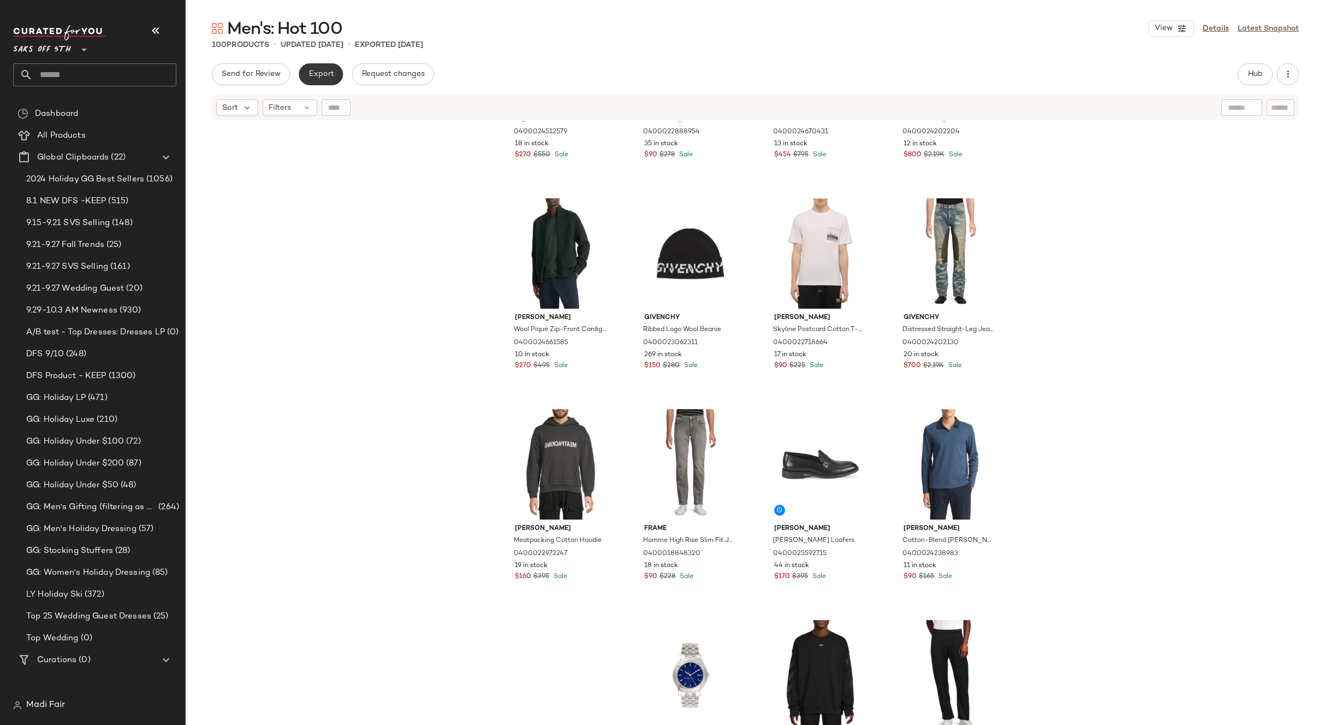
click at [322, 74] on span "Export" at bounding box center [321, 74] width 26 height 9
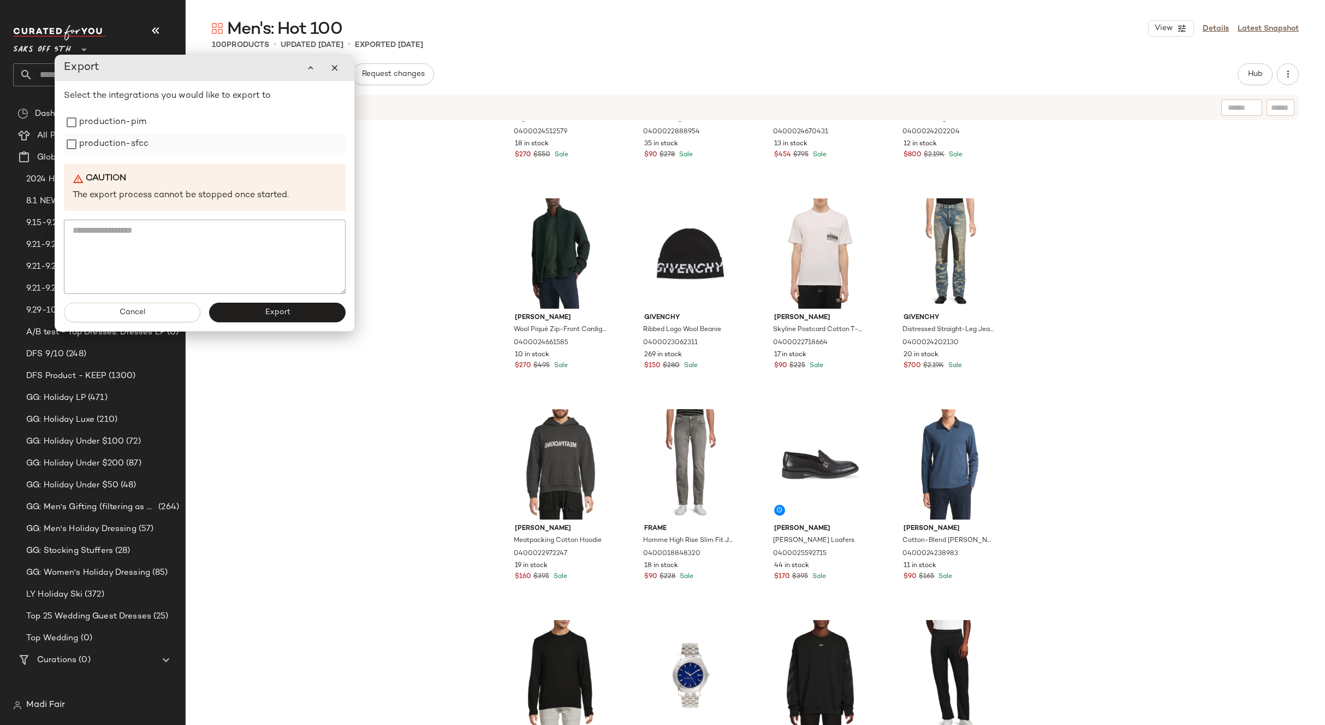
click at [120, 149] on label "production-sfcc" at bounding box center [113, 144] width 69 height 22
click at [265, 319] on button "Export" at bounding box center [277, 313] width 137 height 20
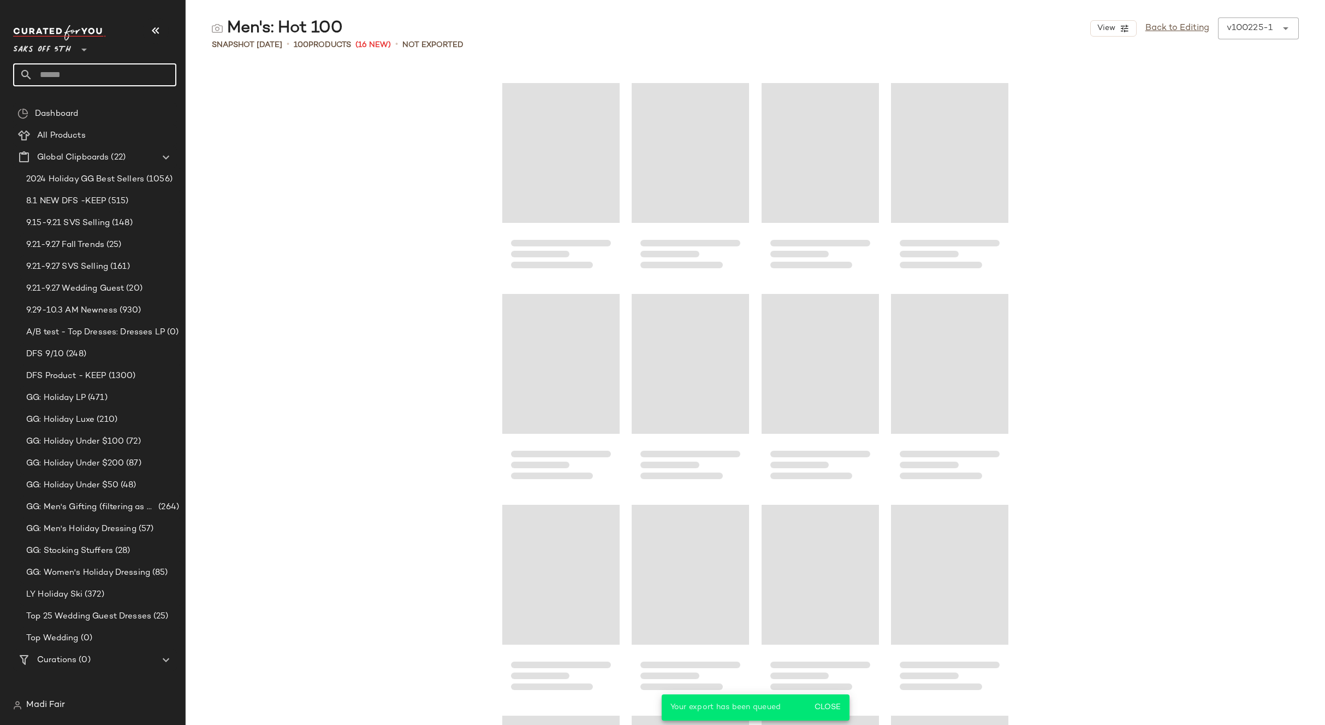
click at [104, 80] on input "text" at bounding box center [105, 74] width 144 height 23
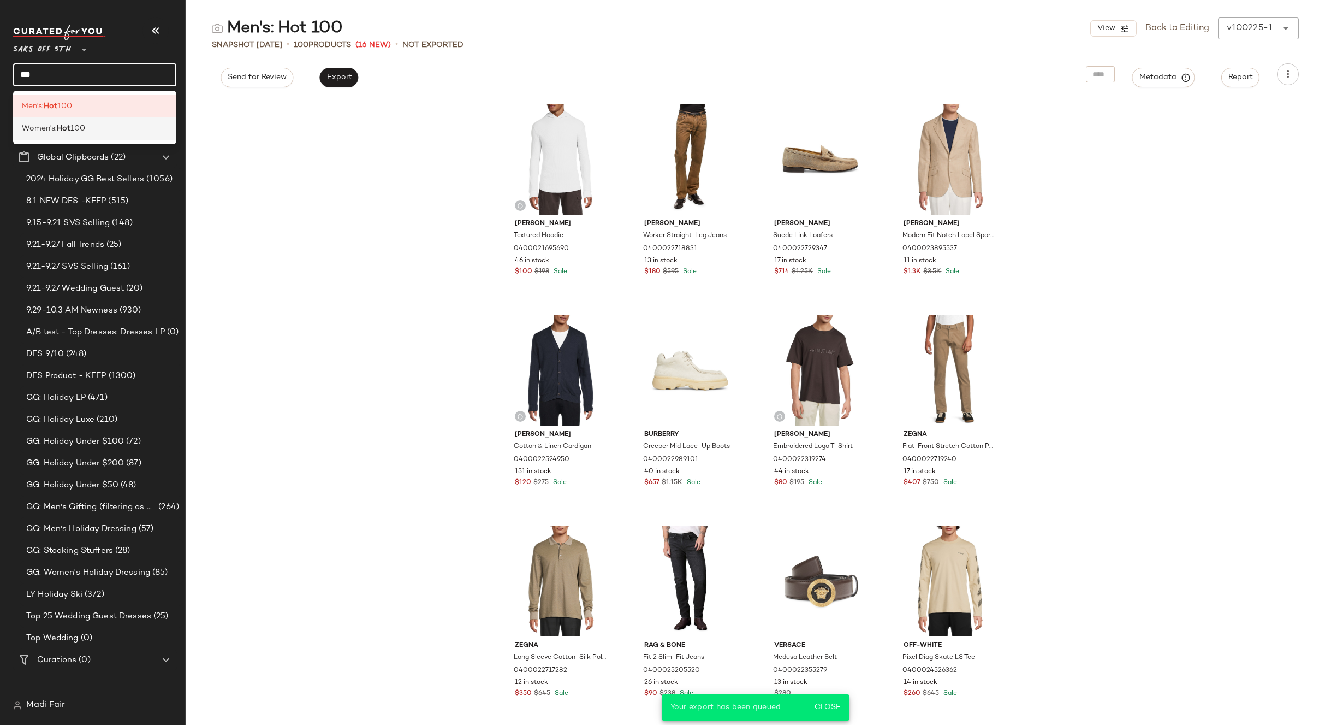
type input "***"
click at [76, 128] on span "100" at bounding box center [77, 128] width 15 height 11
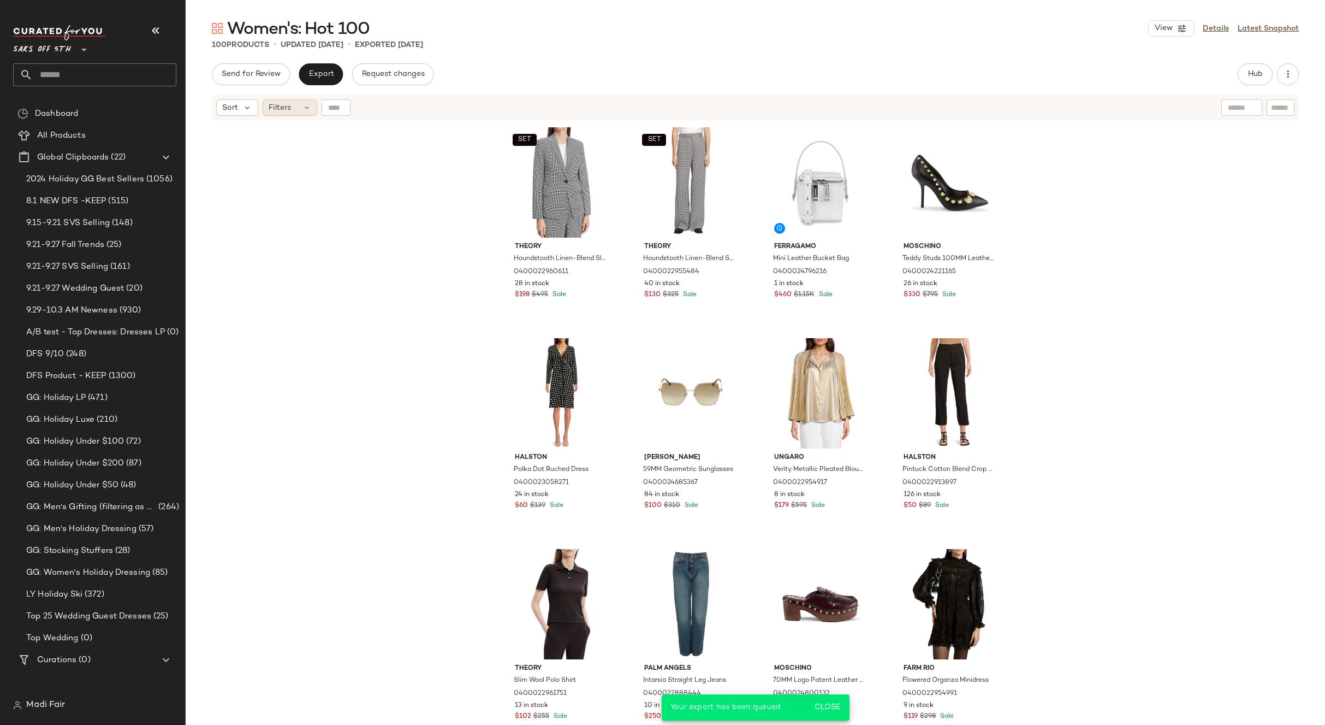
click at [307, 111] on icon at bounding box center [307, 107] width 9 height 9
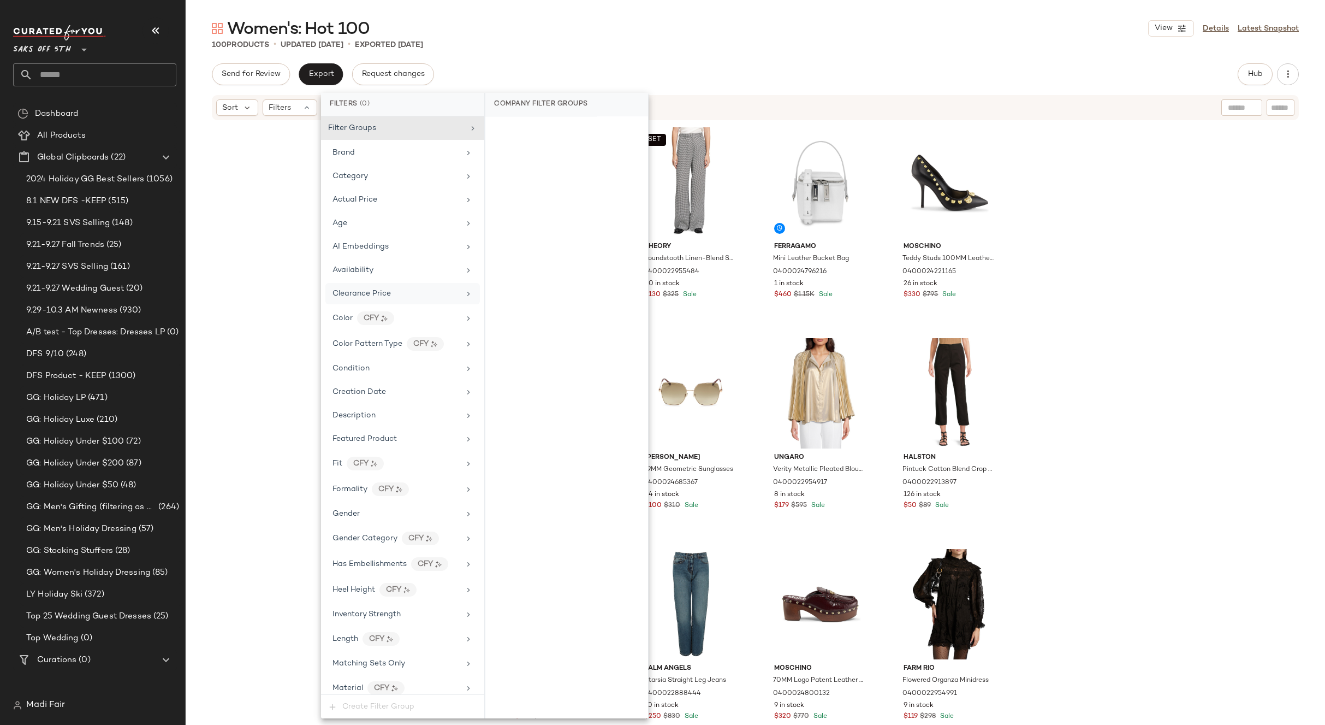
click at [399, 293] on div "Clearance Price" at bounding box center [396, 293] width 127 height 11
click at [535, 133] on div "On clearance" at bounding box center [567, 131] width 154 height 20
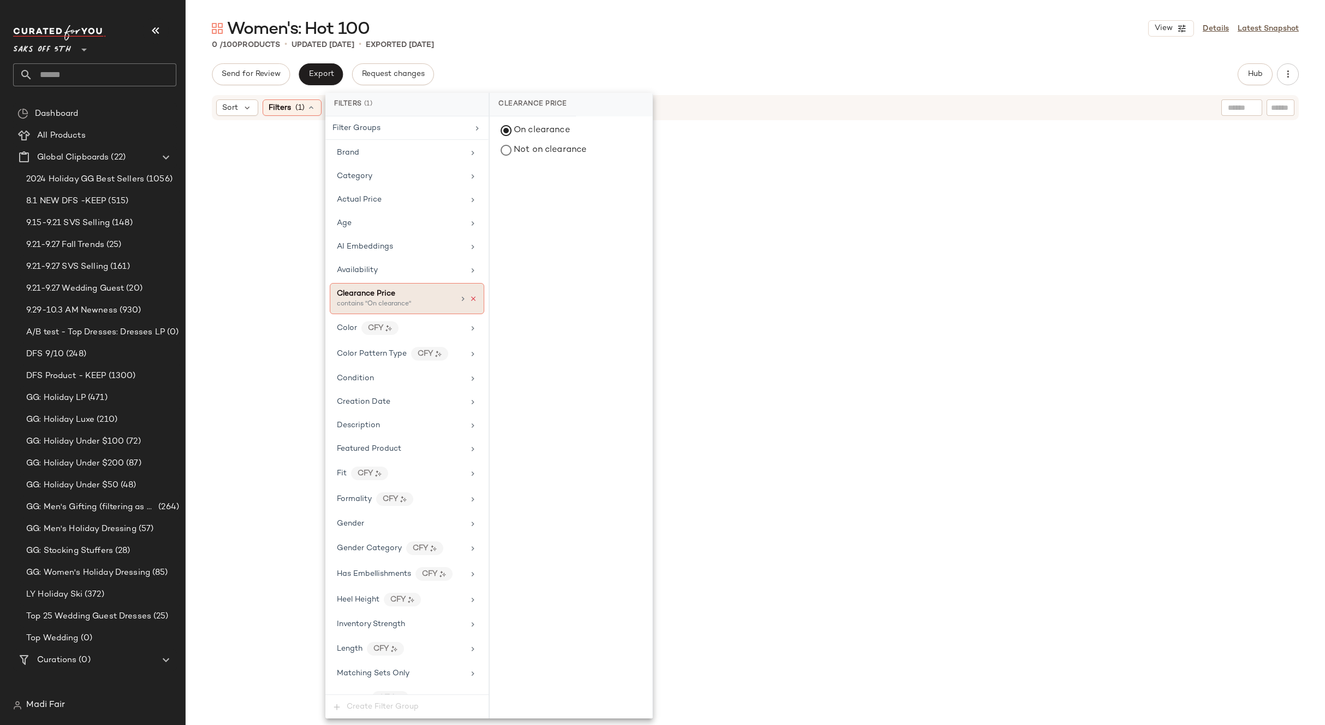
click at [470, 298] on icon at bounding box center [474, 299] width 8 height 8
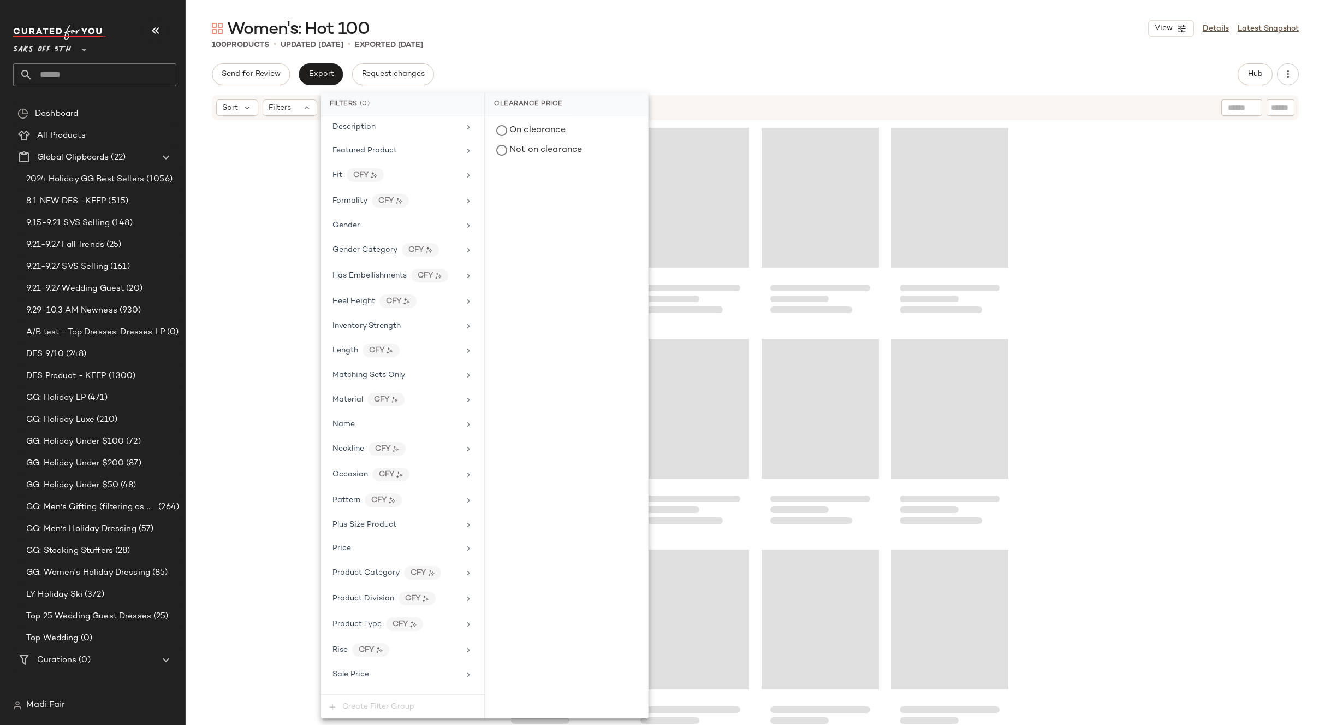
scroll to position [405, 0]
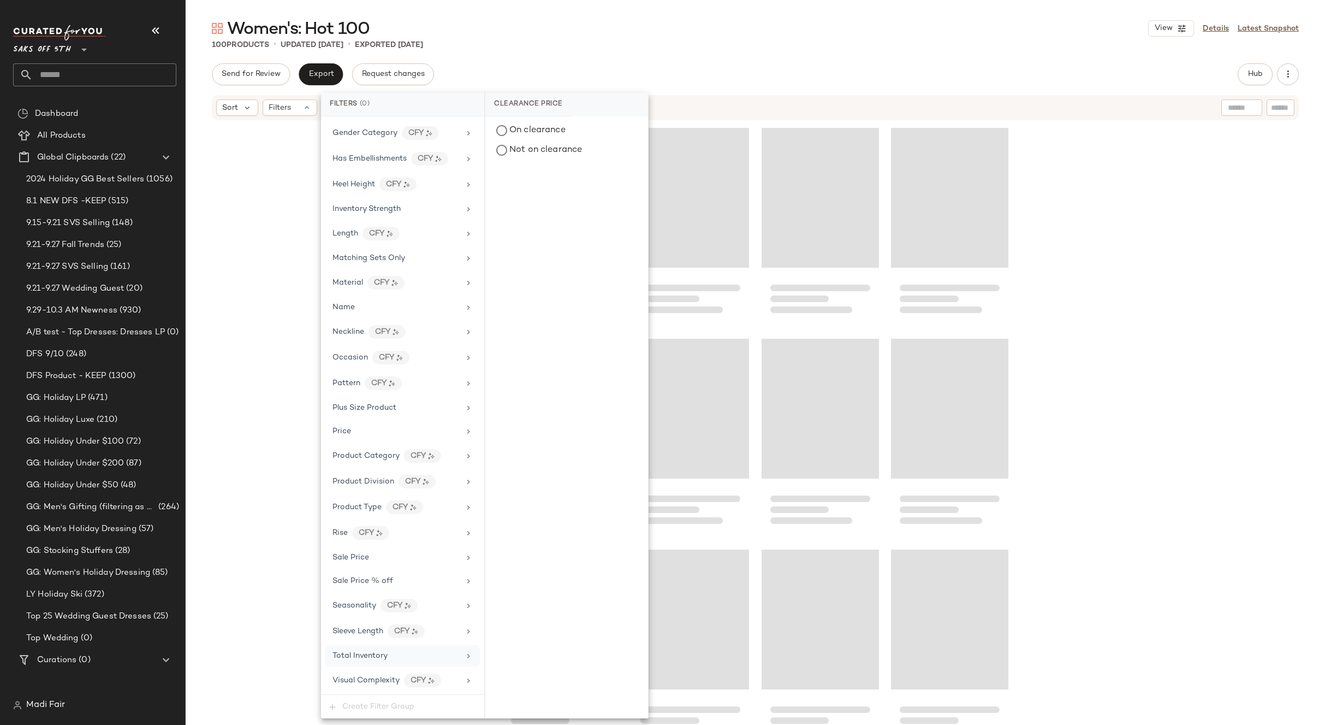
click at [374, 652] on span "Total Inventory" at bounding box center [360, 655] width 55 height 8
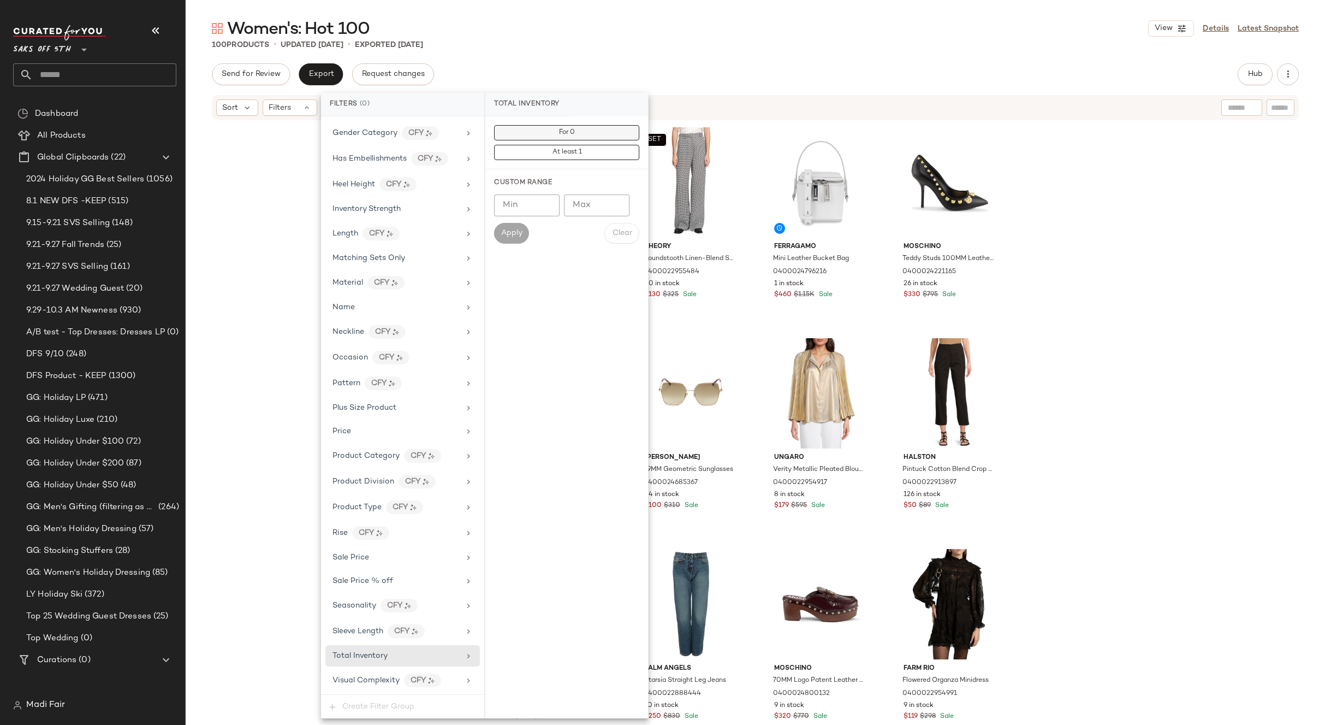
click at [543, 134] on button "For 0" at bounding box center [566, 132] width 145 height 15
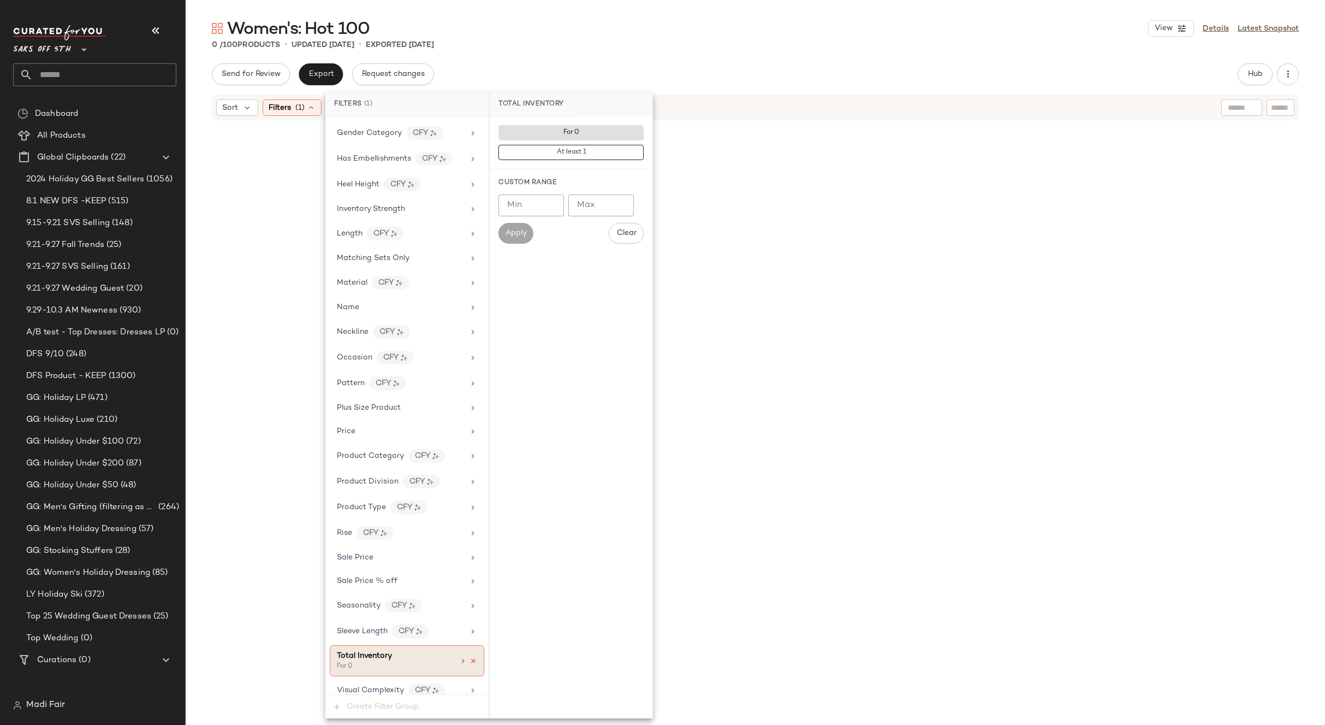
click at [470, 660] on icon at bounding box center [474, 661] width 8 height 8
click at [613, 44] on div "0 / 100 Products • updated [DATE] • Exported [DATE]" at bounding box center [756, 44] width 1140 height 11
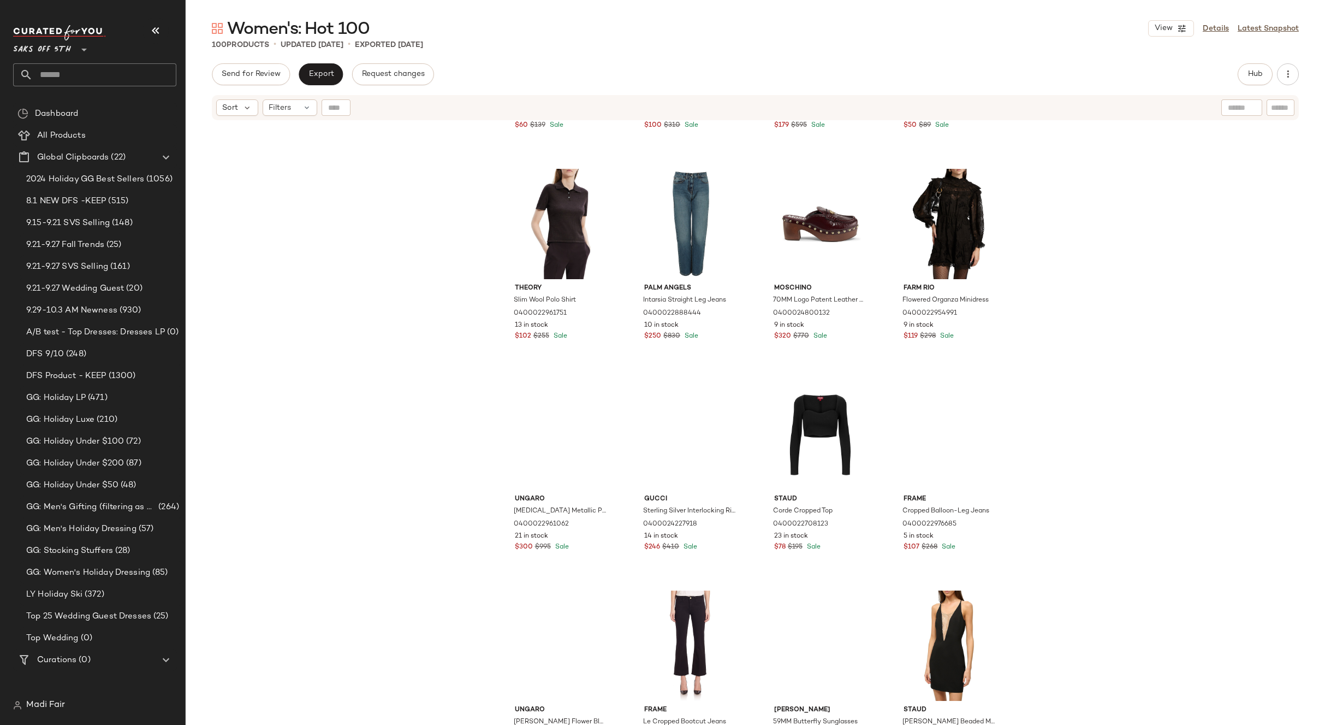
scroll to position [391, 0]
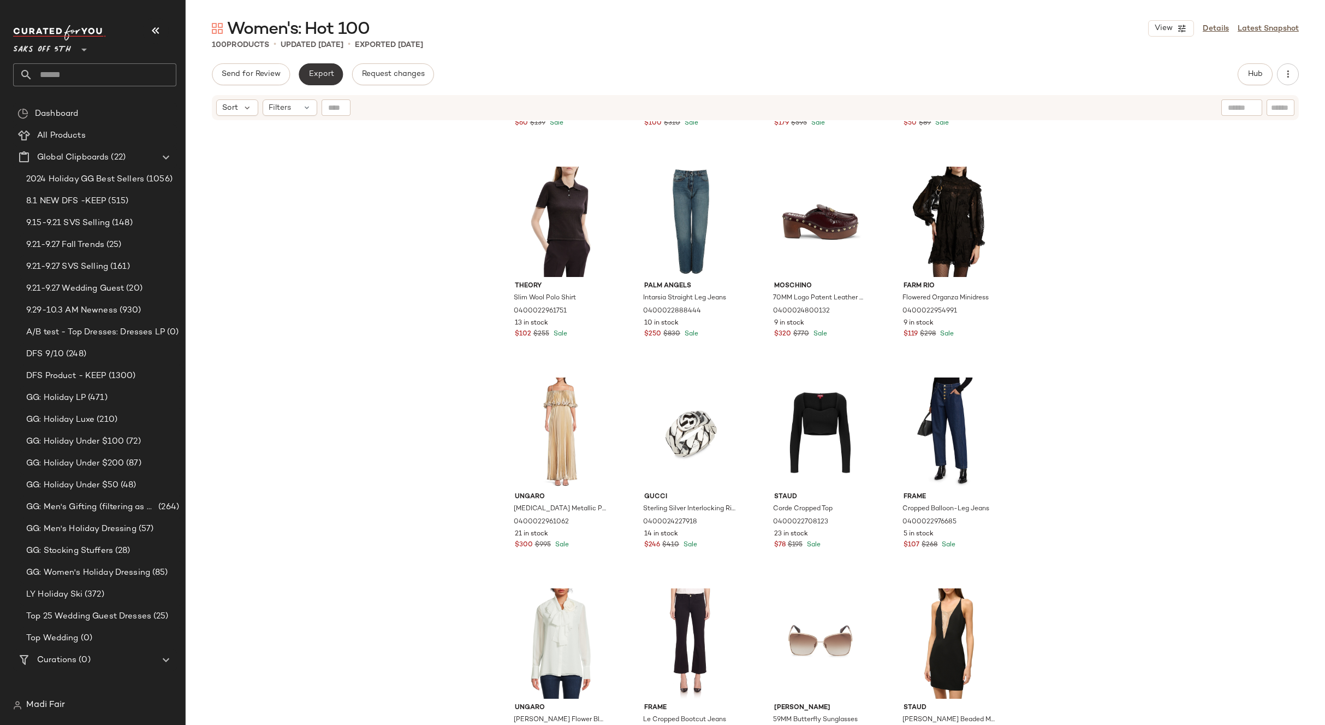
click at [311, 74] on span "Export" at bounding box center [321, 74] width 26 height 9
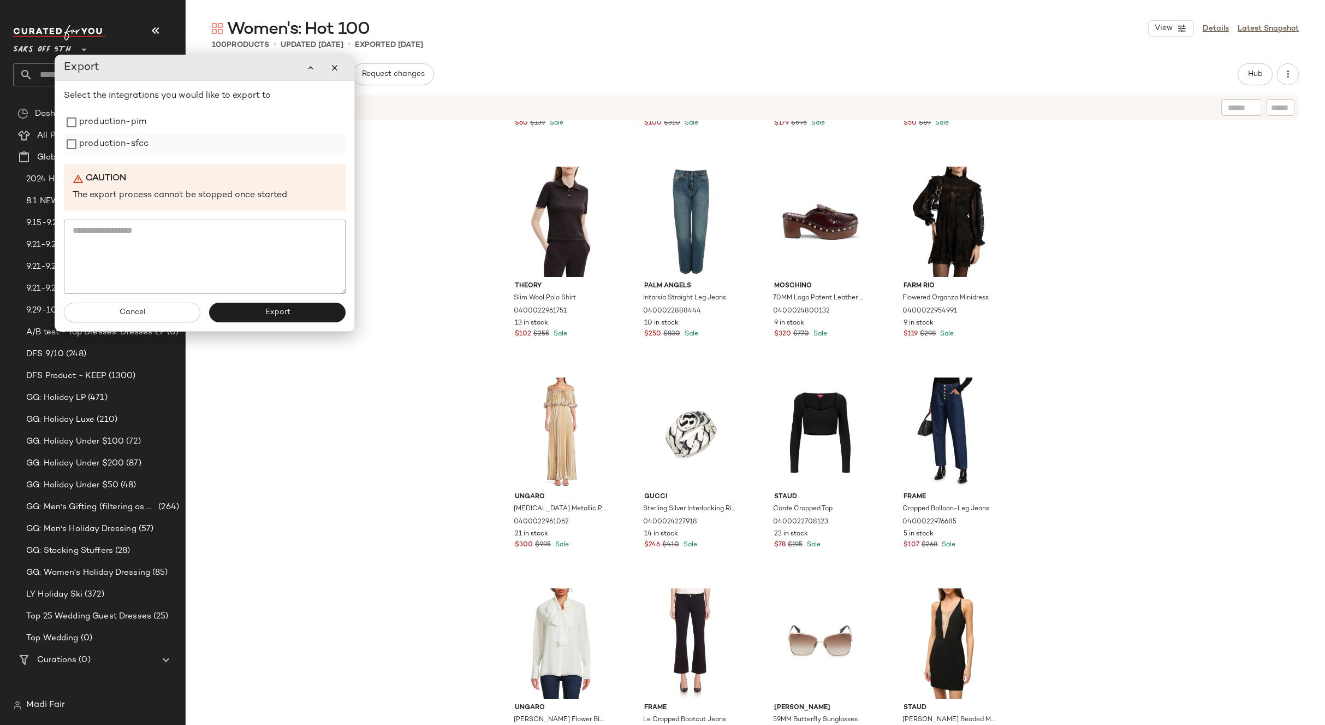
click at [149, 151] on label "production-sfcc" at bounding box center [113, 144] width 69 height 22
click at [239, 307] on button "Export" at bounding box center [277, 313] width 137 height 20
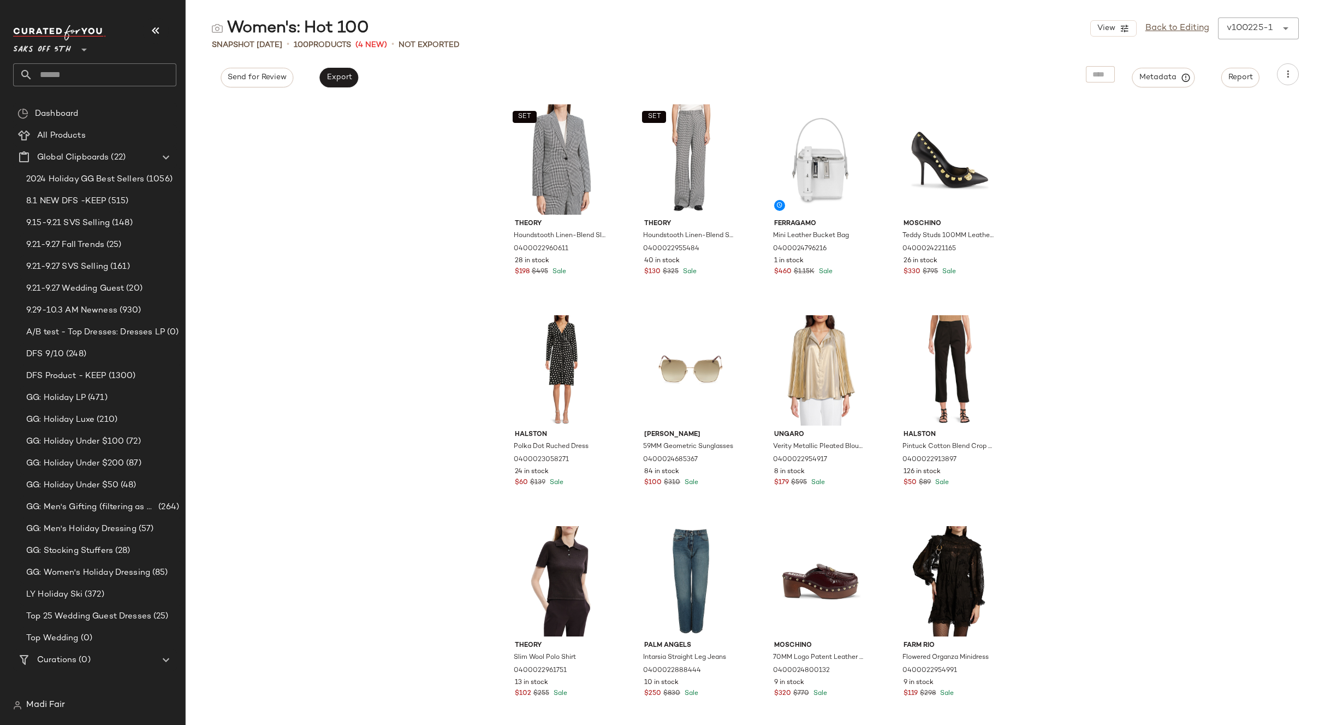
click at [465, 145] on div "SET Theory Houndstooth Linen-Blend Slim-Fit Blazer 0400022960611 28 in stock $1…" at bounding box center [756, 411] width 1140 height 626
click at [1156, 26] on link "Back to Editing" at bounding box center [1178, 28] width 64 height 13
